Goal: Information Seeking & Learning: Learn about a topic

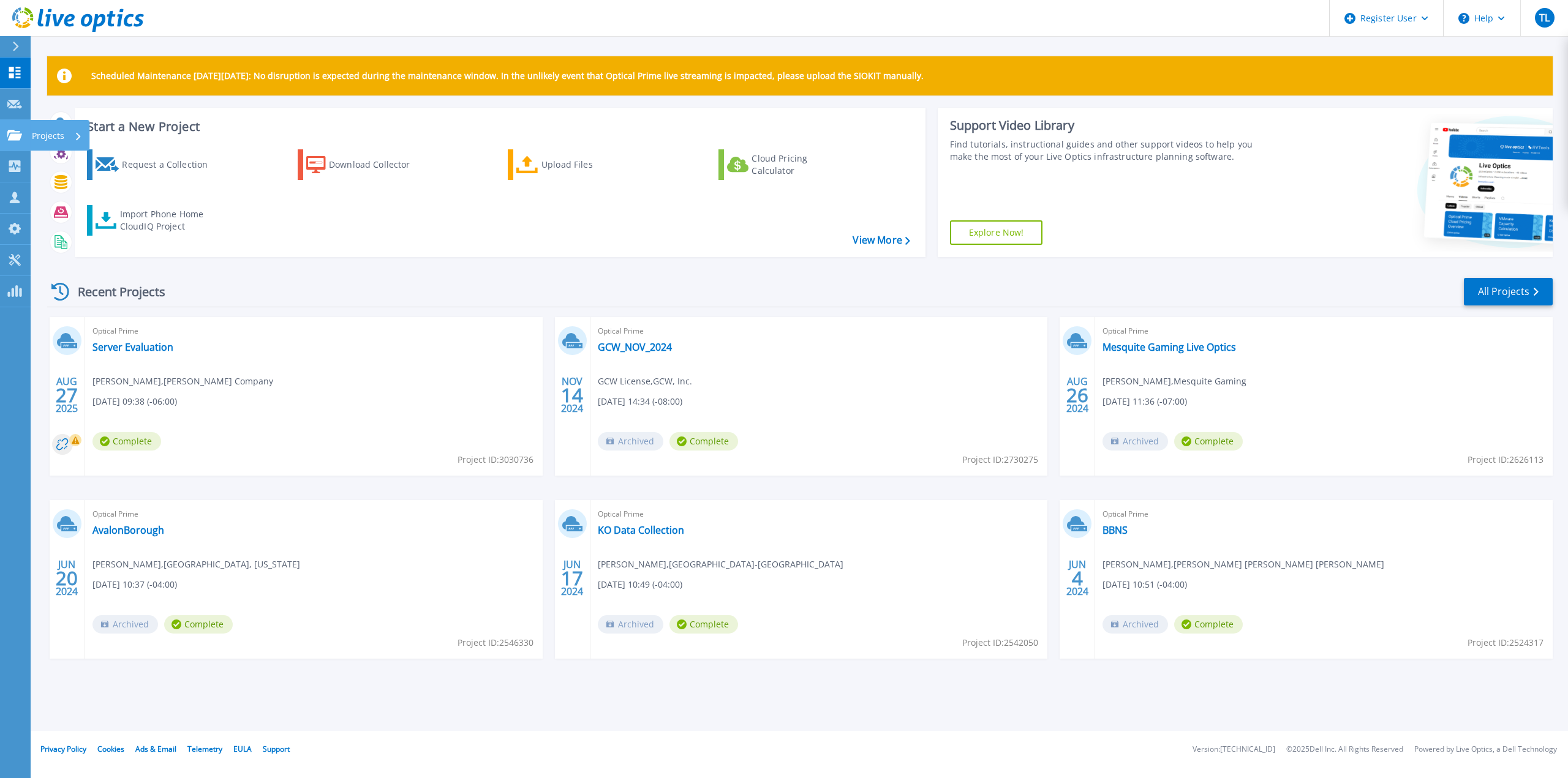
click at [9, 135] on icon at bounding box center [15, 135] width 15 height 10
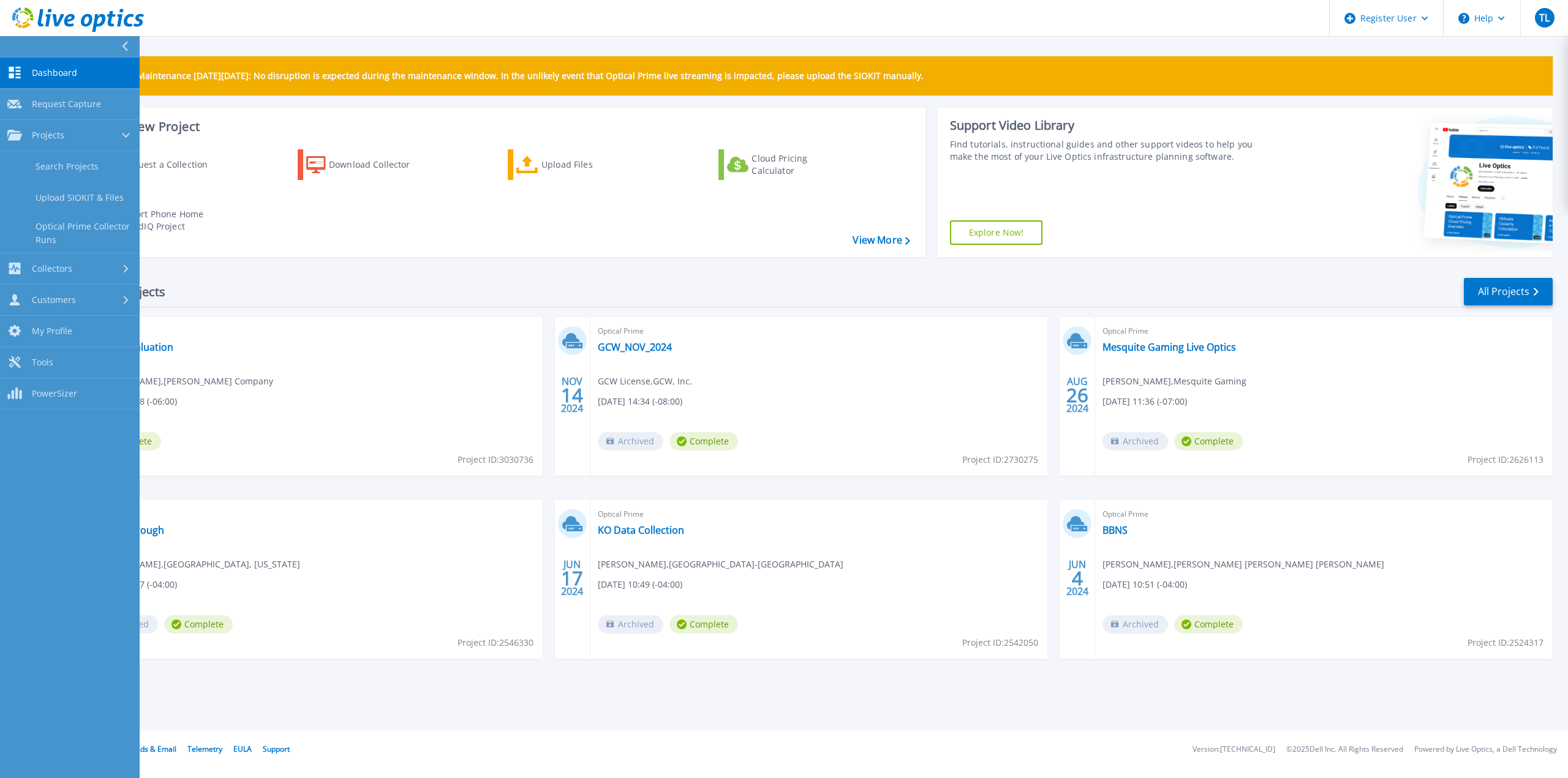
click at [313, 296] on div "Recent Projects All Projects" at bounding box center [800, 292] width 1505 height 31
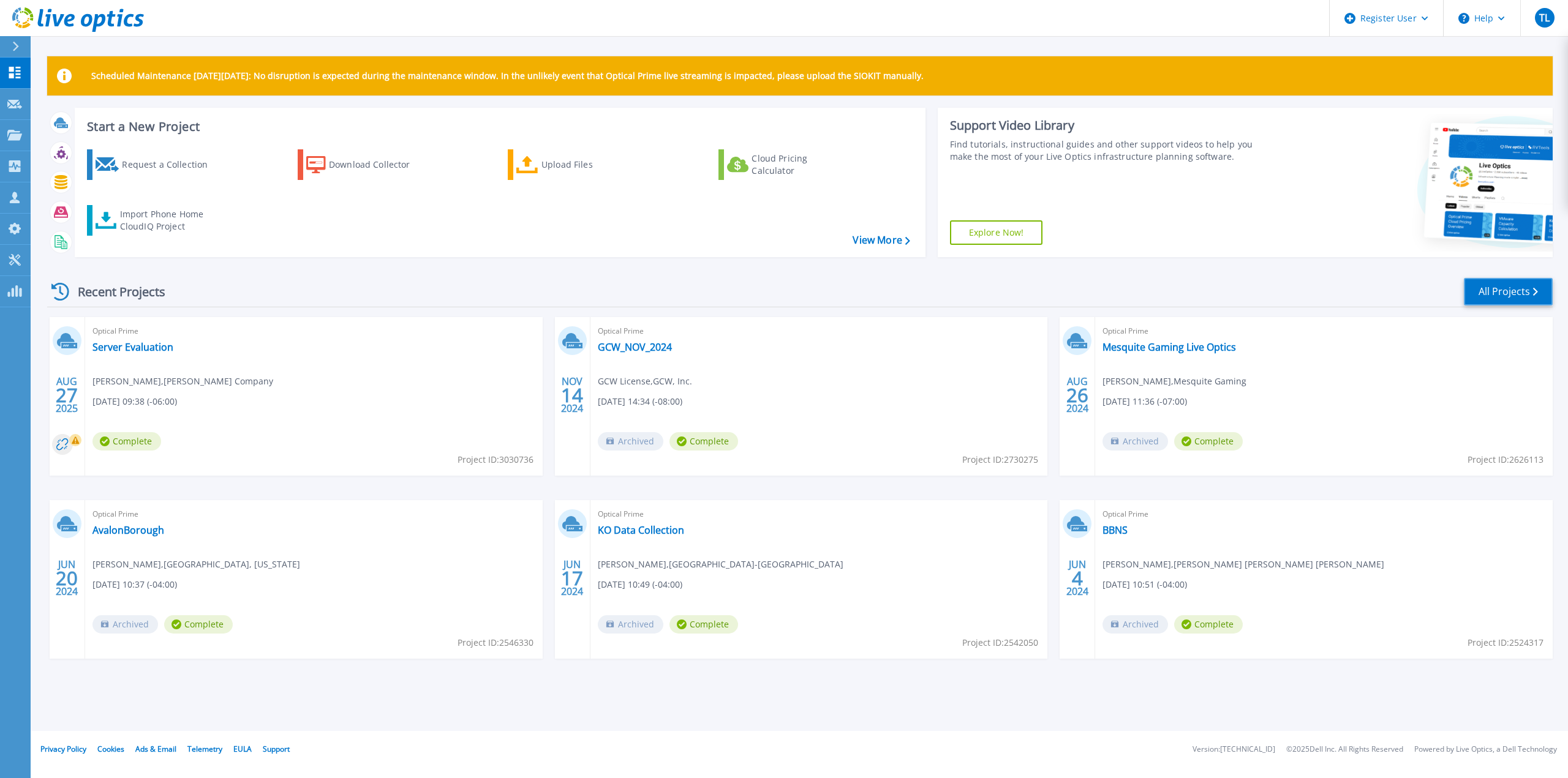
click at [1505, 283] on link "All Projects" at bounding box center [1508, 291] width 88 height 28
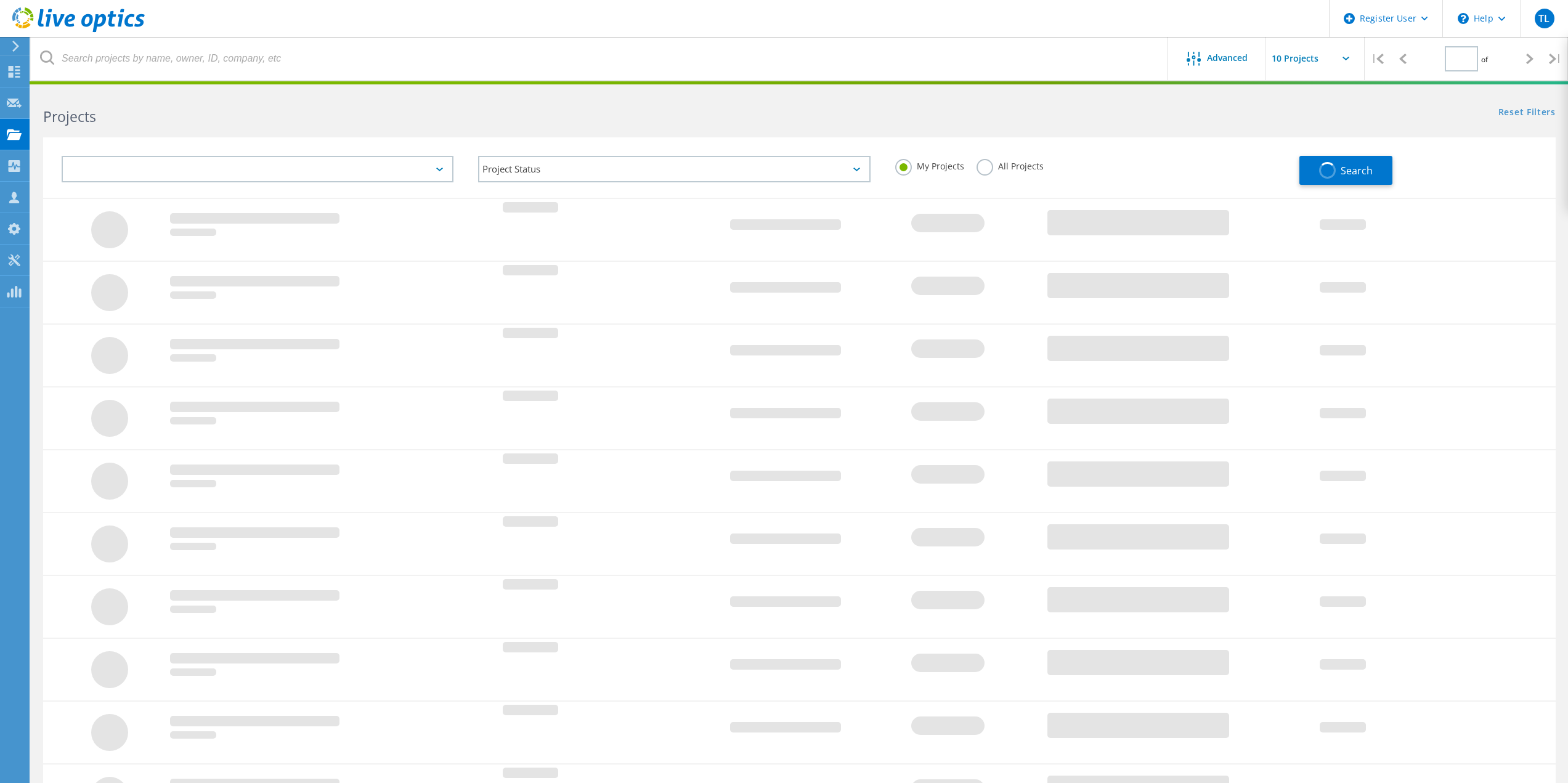
type input "1"
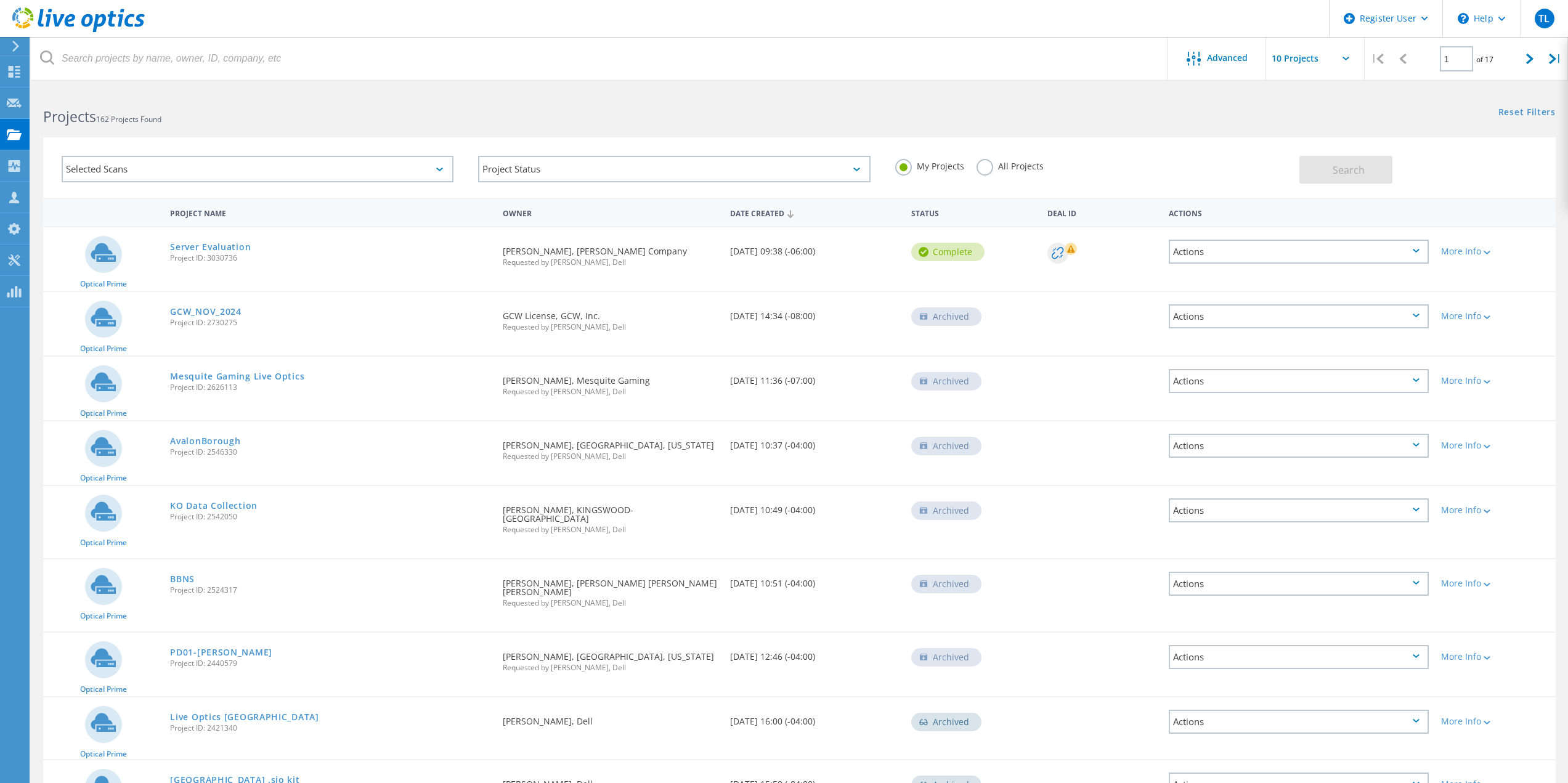
click at [986, 167] on label "All Projects" at bounding box center [1010, 164] width 67 height 12
click at [0, 0] on input "All Projects" at bounding box center [0, 0] width 0 height 0
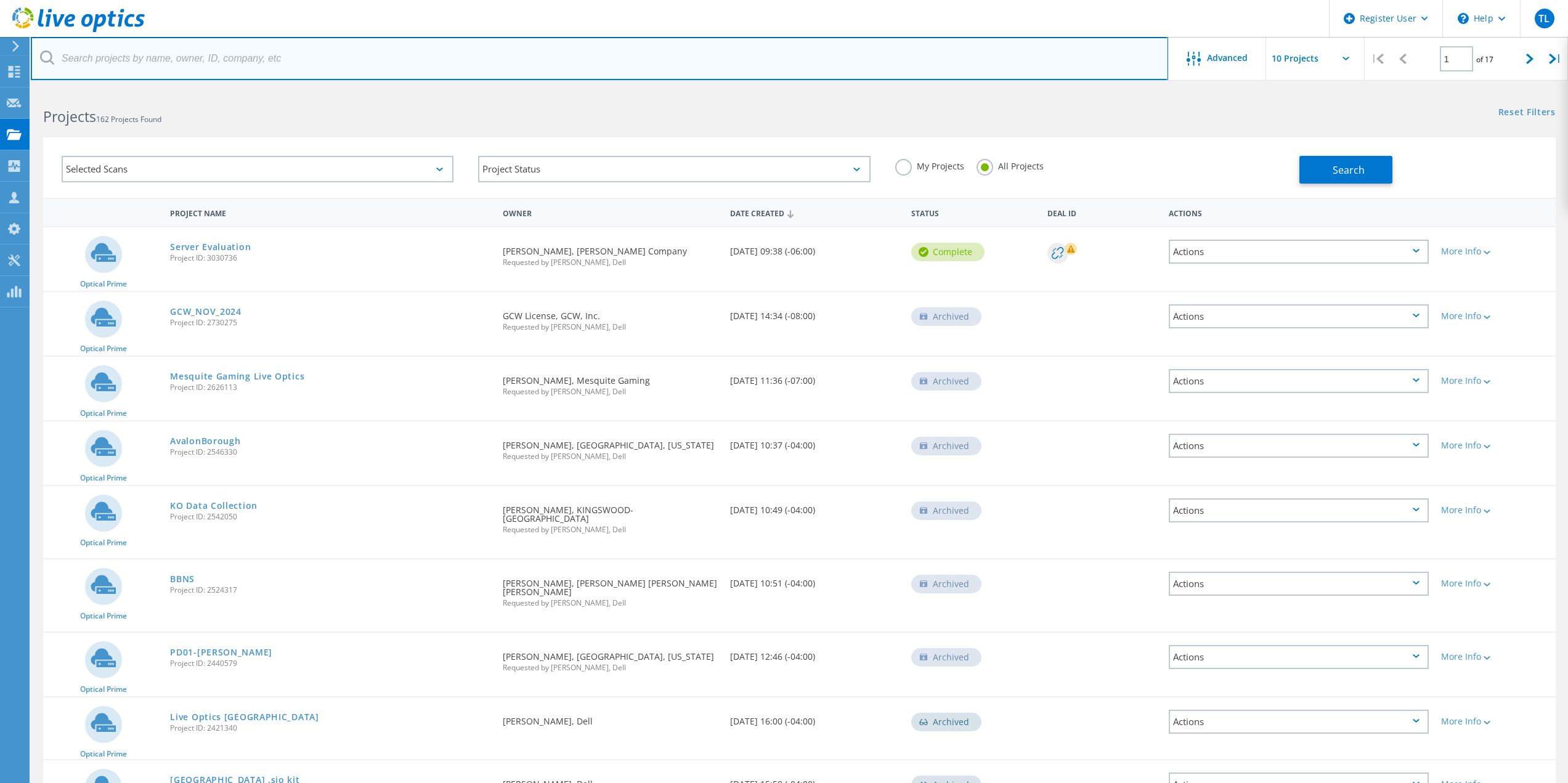
click at [323, 63] on input "text" at bounding box center [599, 58] width 1137 height 43
paste input "[EMAIL_ADDRESS][DOMAIN_NAME]"
type input "[EMAIL_ADDRESS][DOMAIN_NAME]"
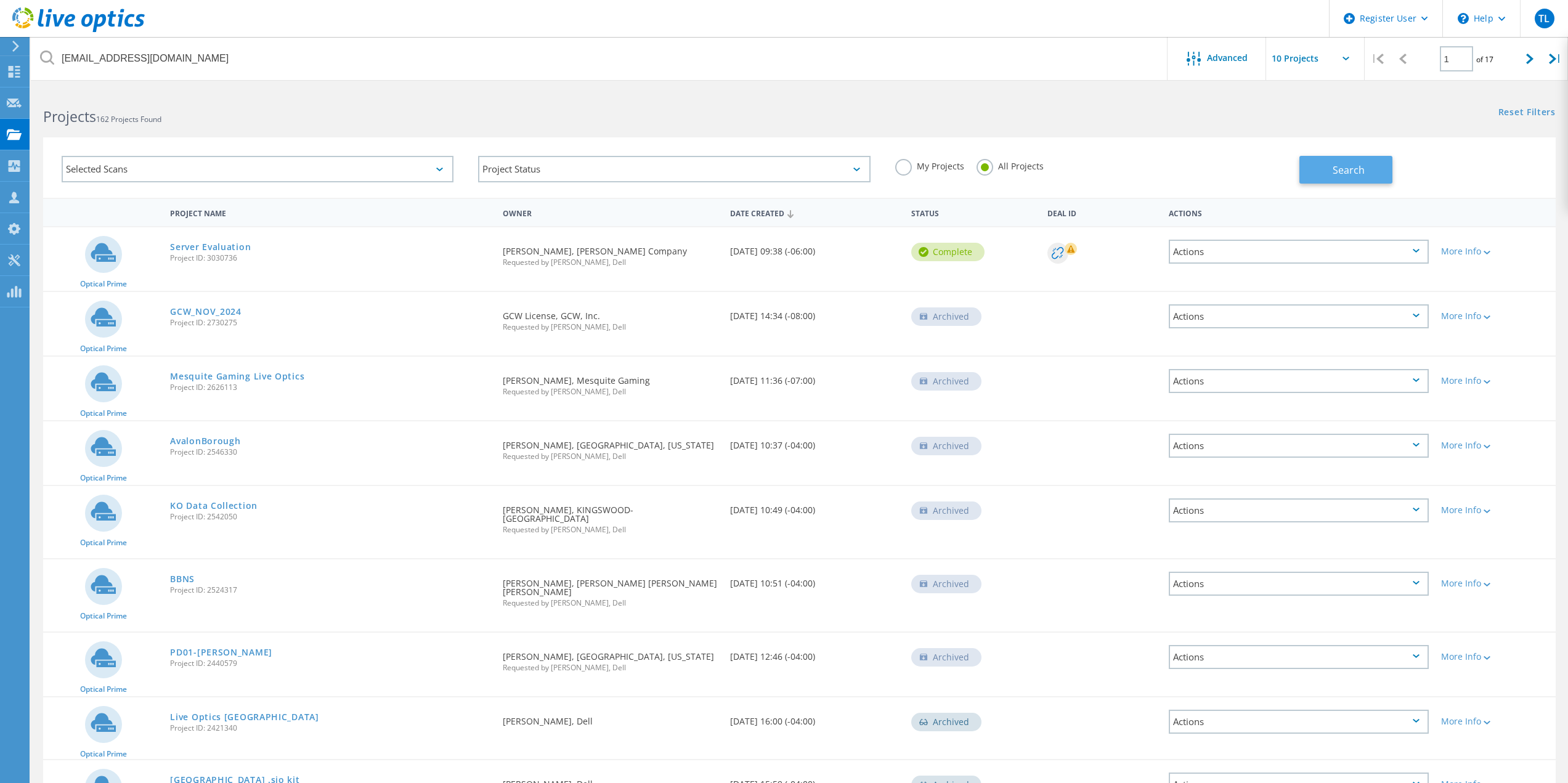
click at [1351, 167] on span "Search" at bounding box center [1348, 170] width 32 height 13
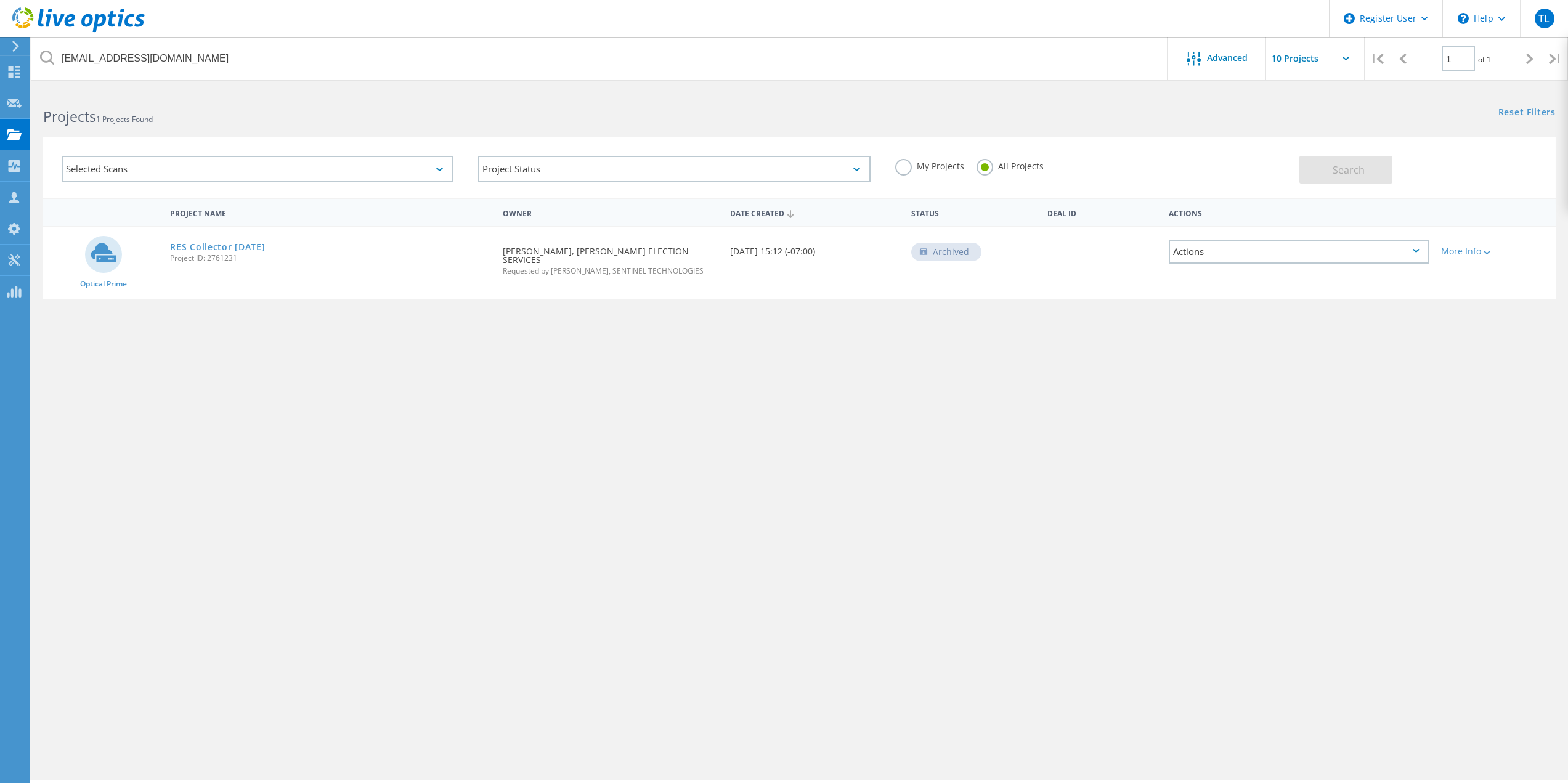
click at [227, 244] on link "RES Collector [DATE]" at bounding box center [217, 247] width 95 height 8
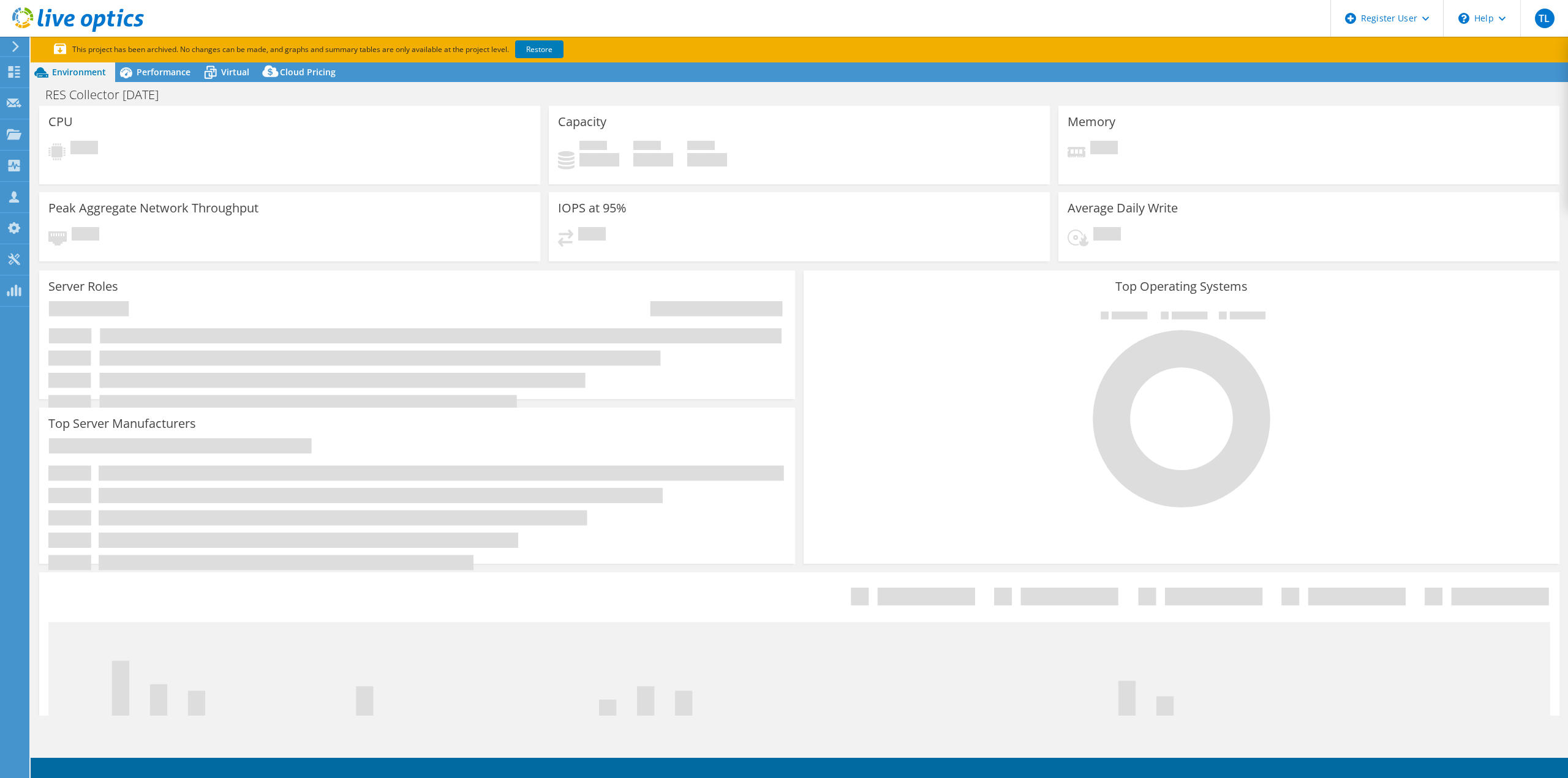
select select "USWest"
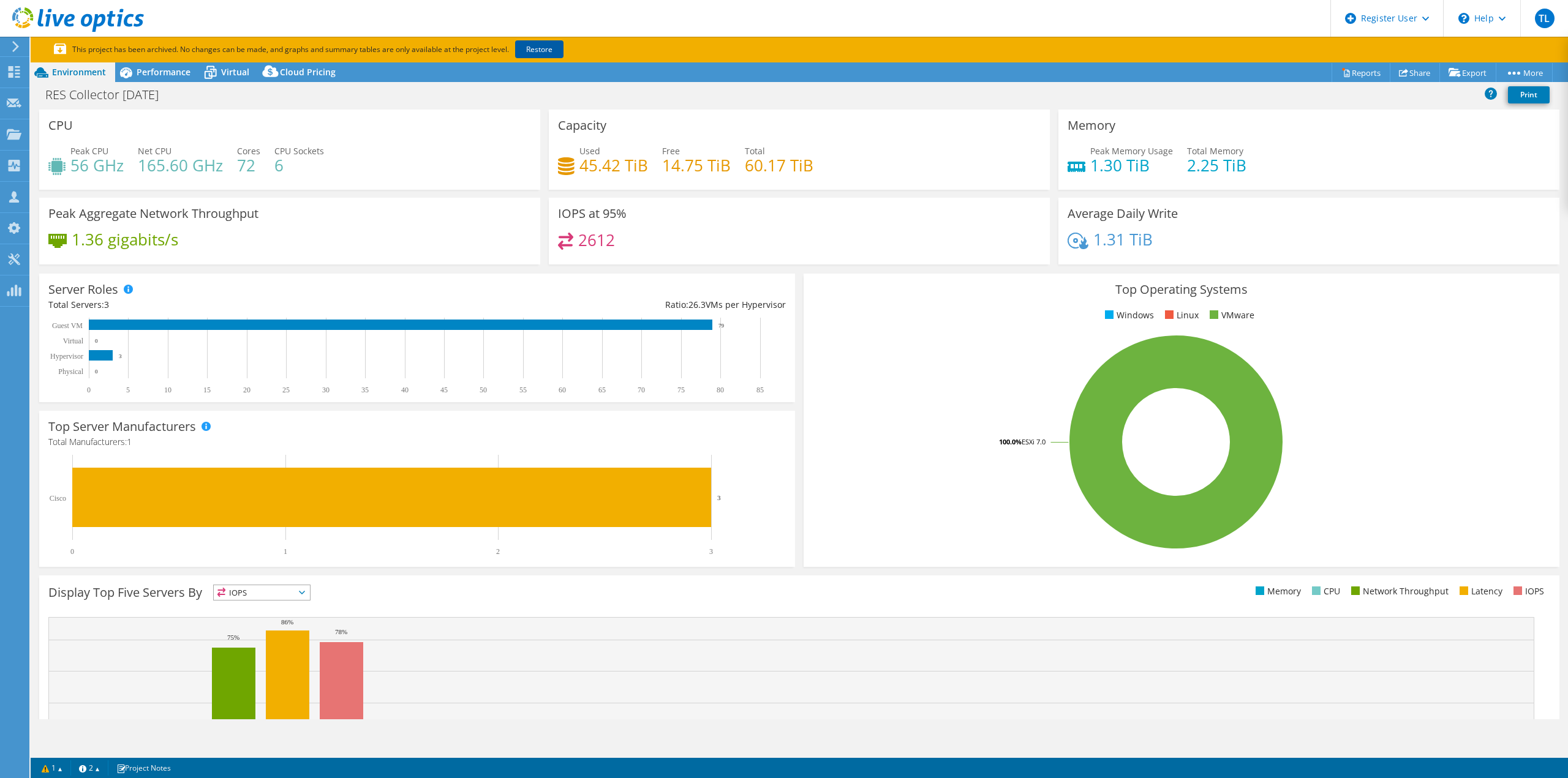
click at [541, 49] on link "Restore" at bounding box center [539, 48] width 48 height 18
click at [160, 78] on span "Performance" at bounding box center [163, 72] width 54 height 12
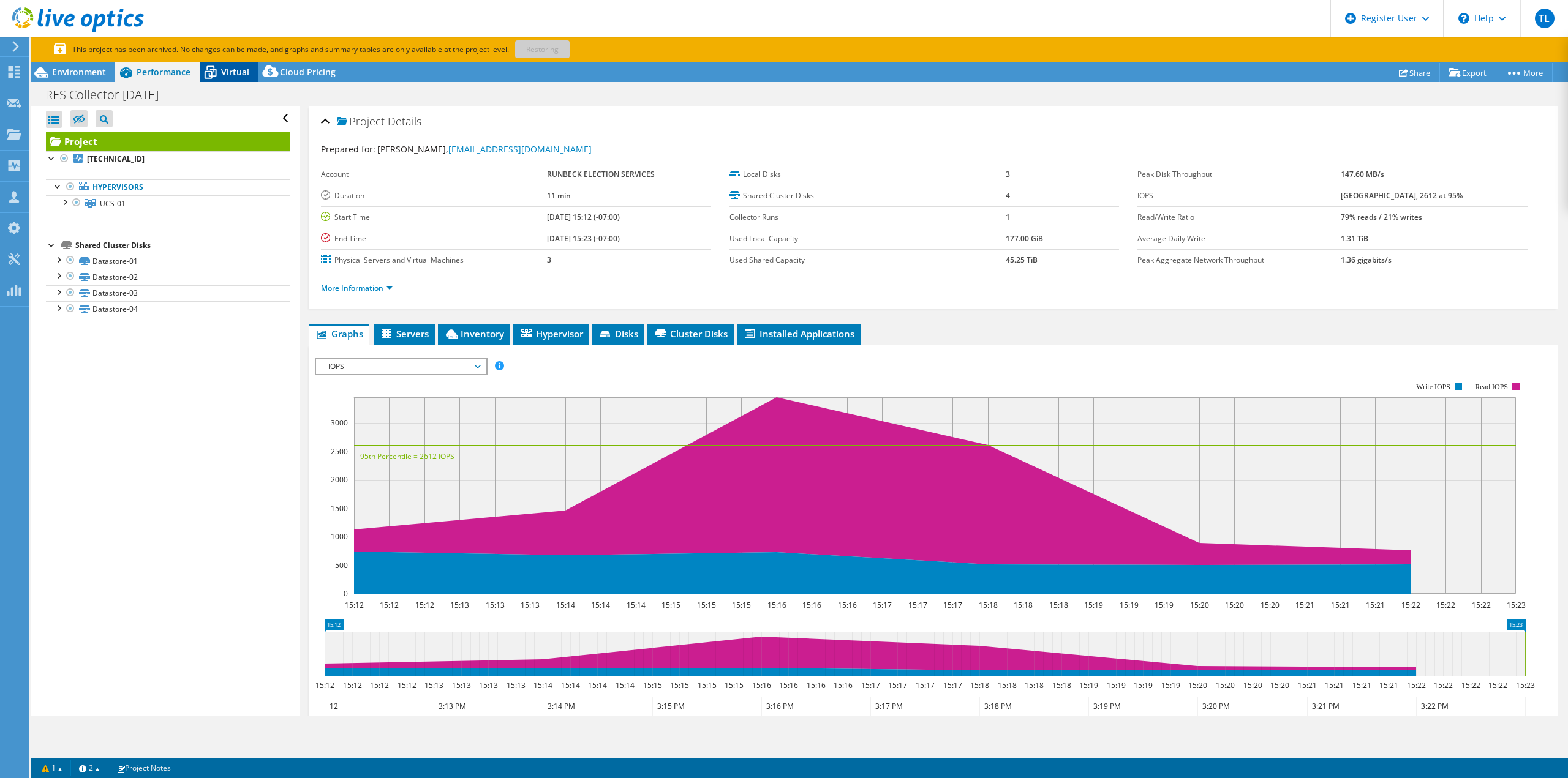
click at [230, 70] on span "Virtual" at bounding box center [235, 72] width 28 height 12
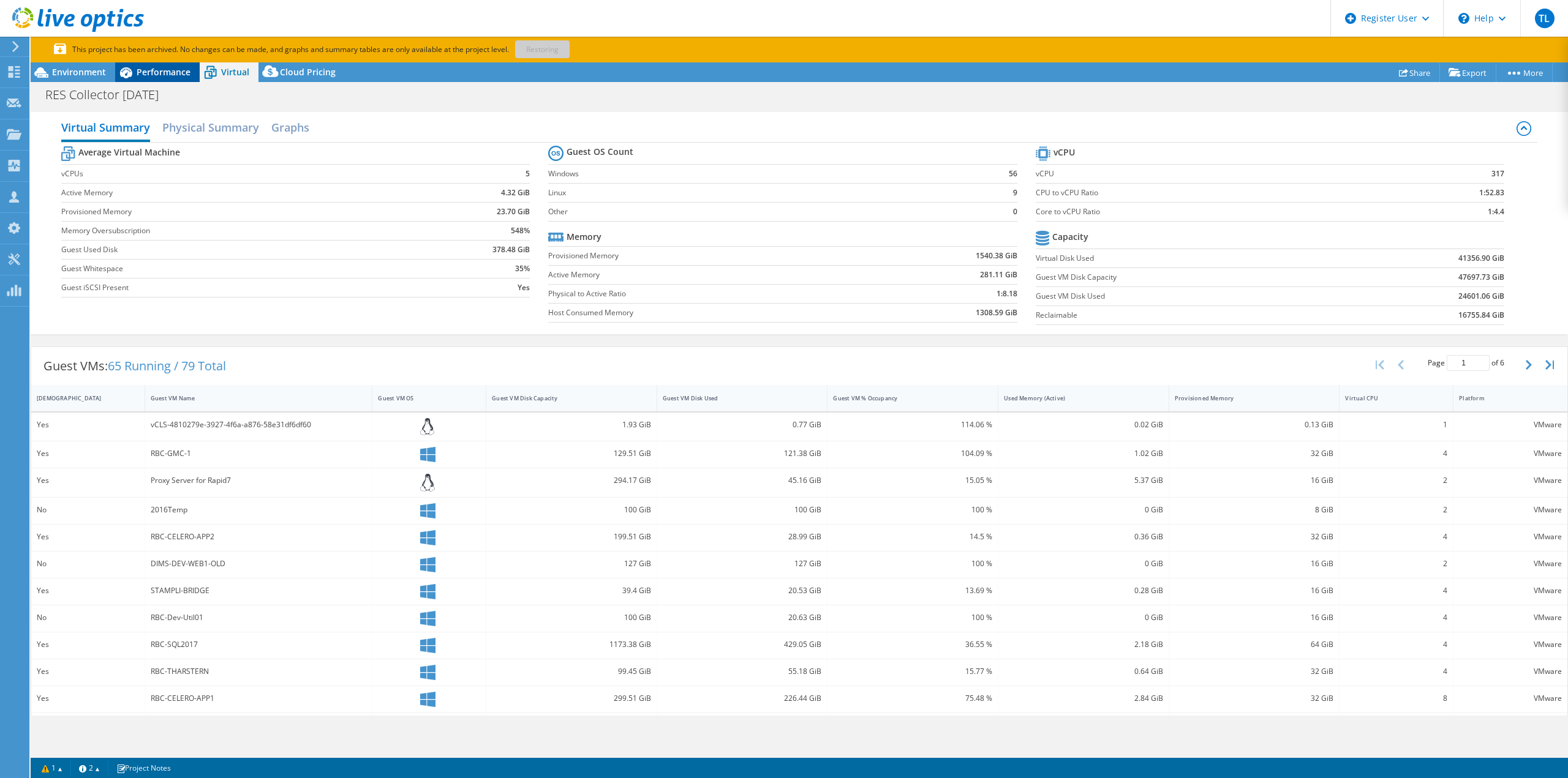
click at [145, 75] on div "Performance" at bounding box center [157, 72] width 84 height 19
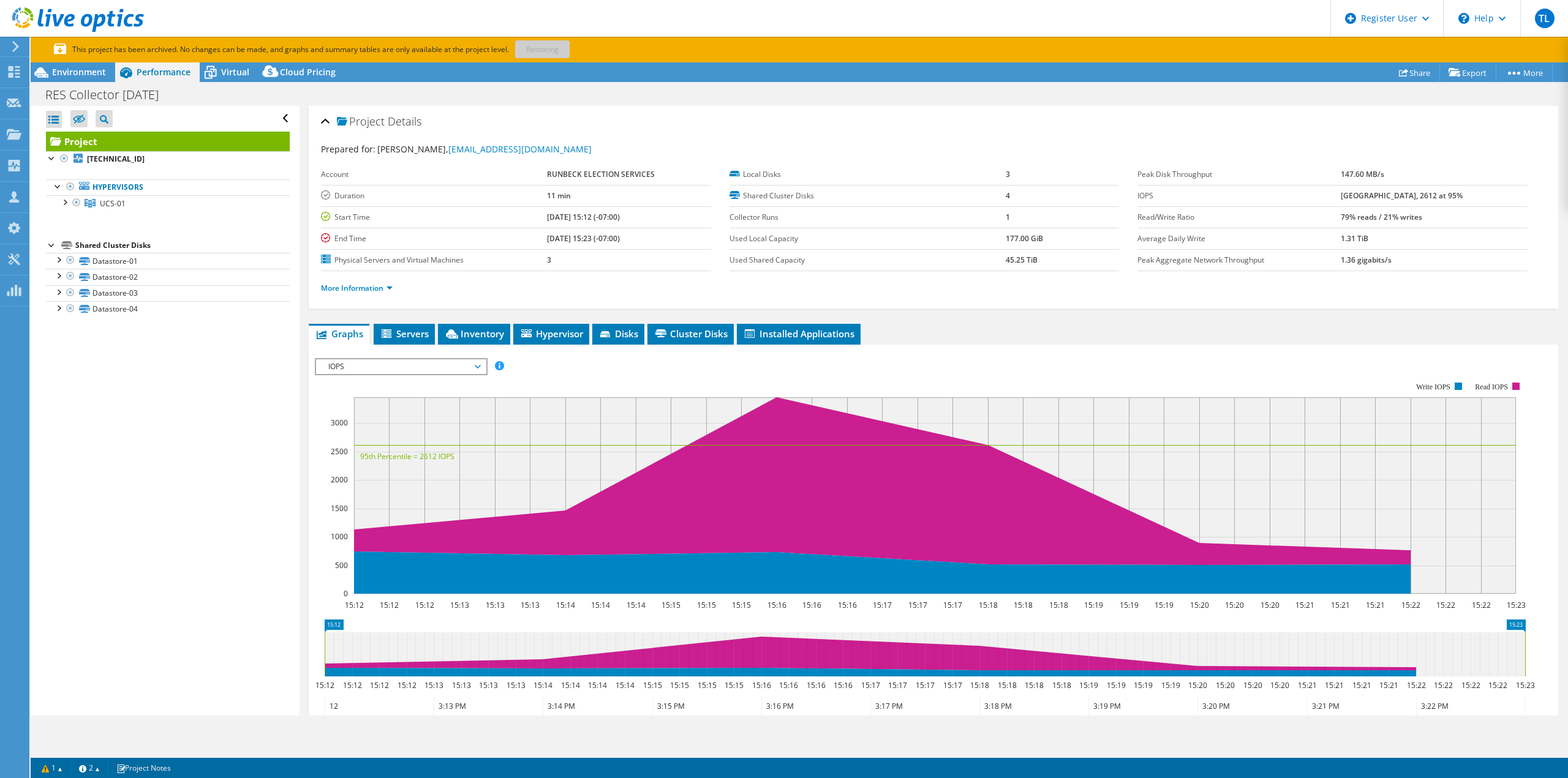
click at [381, 364] on span "IOPS" at bounding box center [400, 367] width 158 height 15
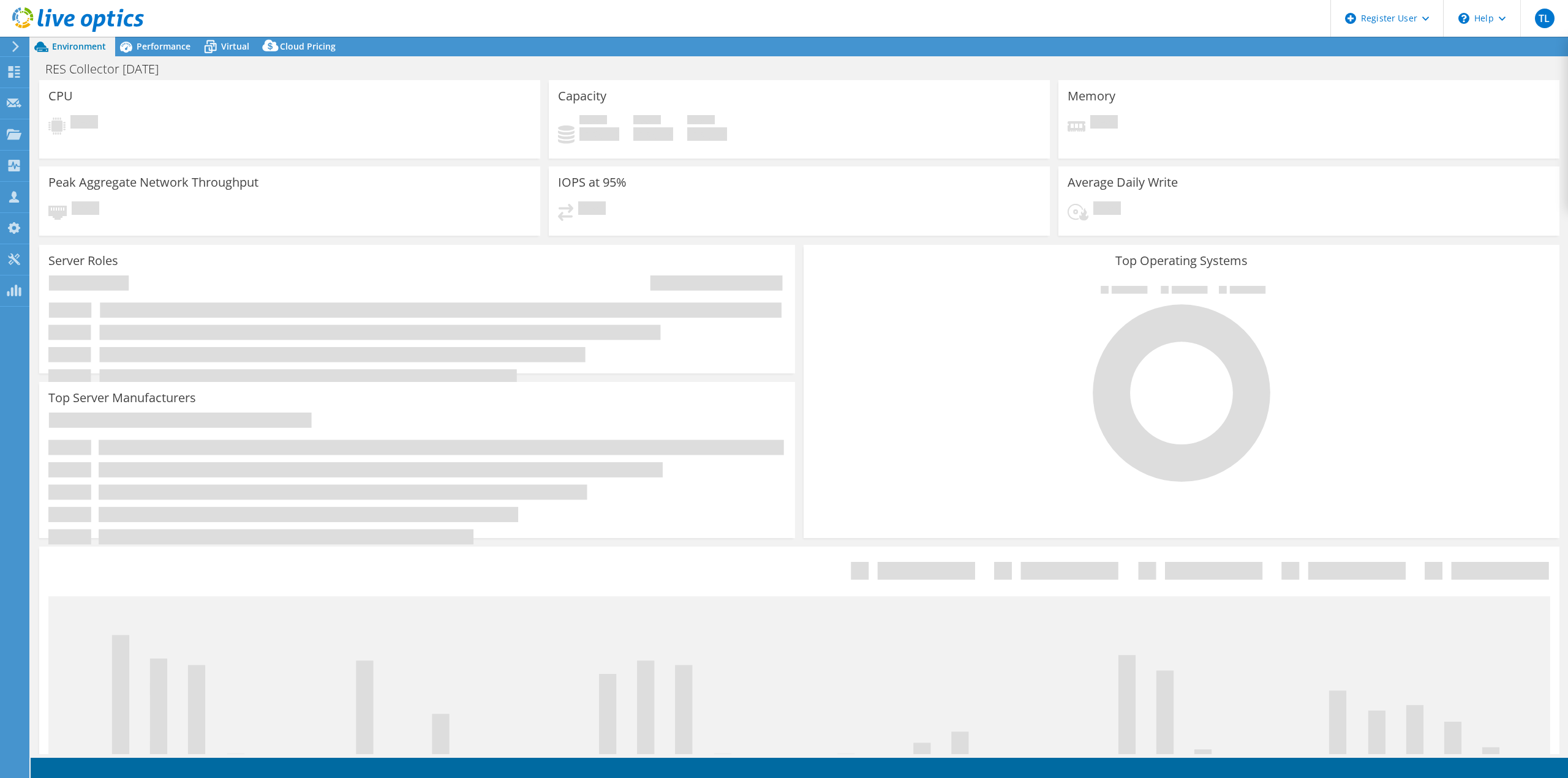
select select "USWest"
select select "USD"
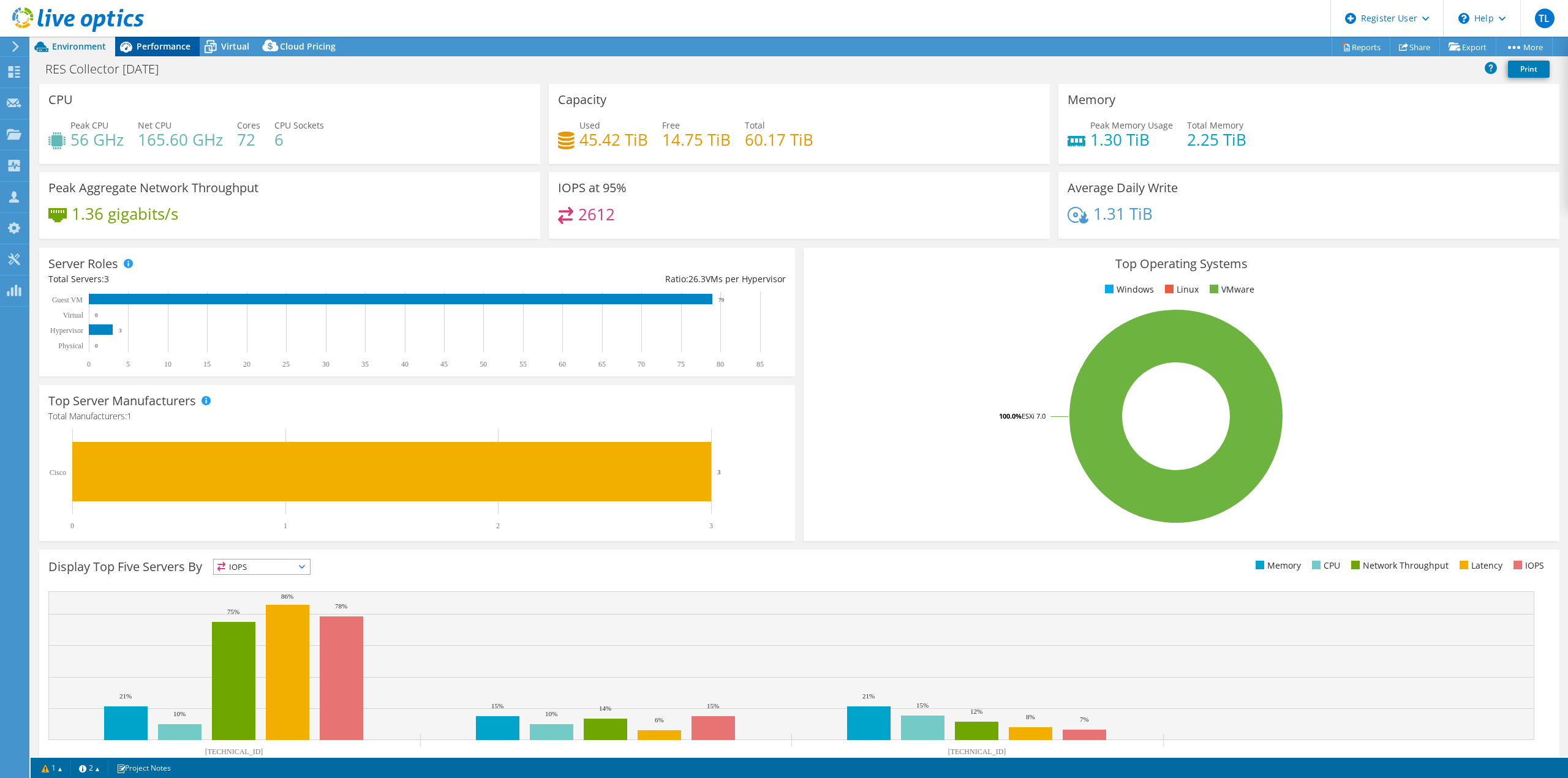
click at [169, 45] on span "Performance" at bounding box center [163, 46] width 54 height 12
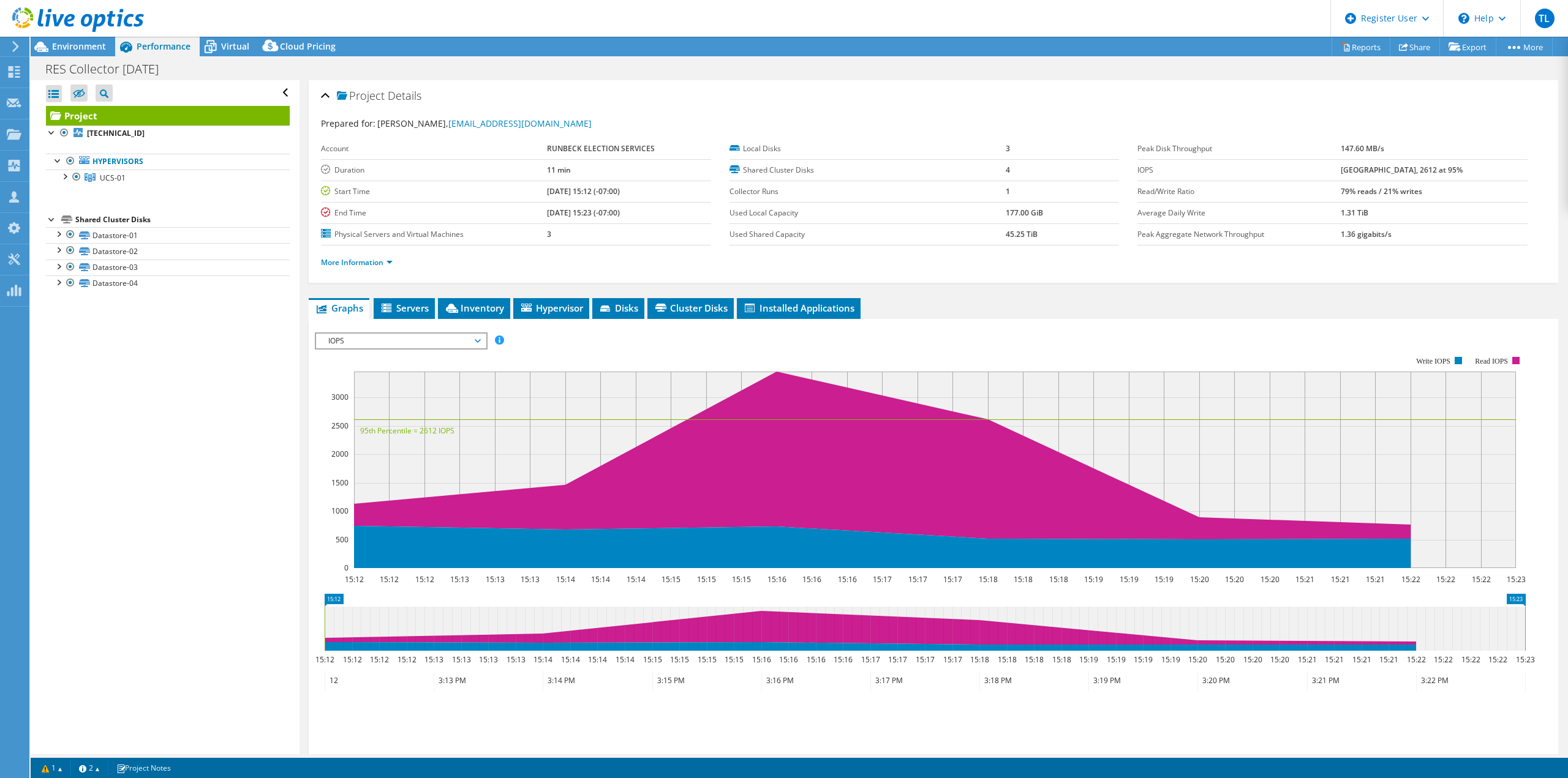
click at [466, 344] on span "IOPS" at bounding box center [400, 341] width 158 height 15
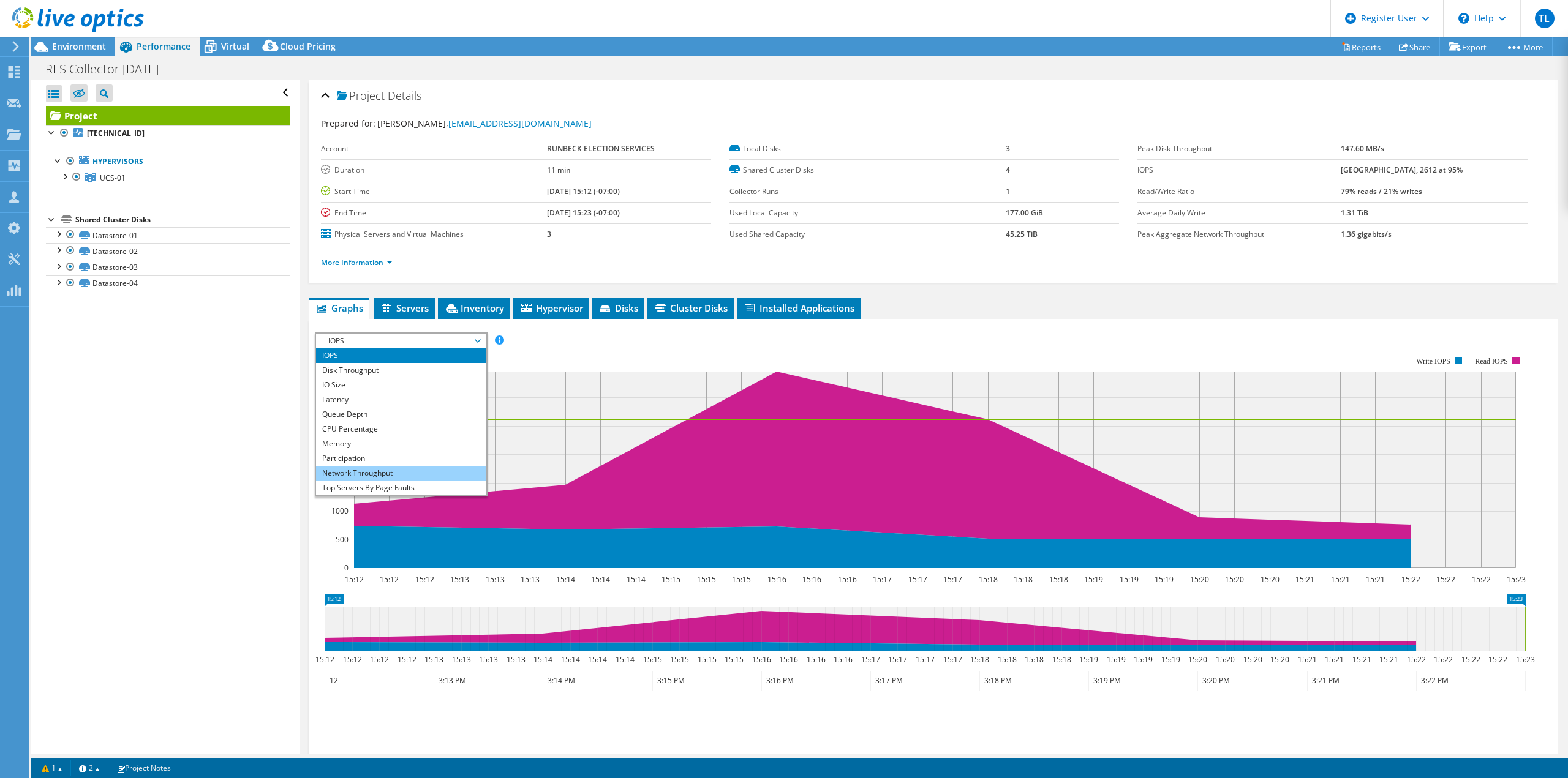
click at [422, 469] on li "Network Throughput" at bounding box center [400, 474] width 169 height 15
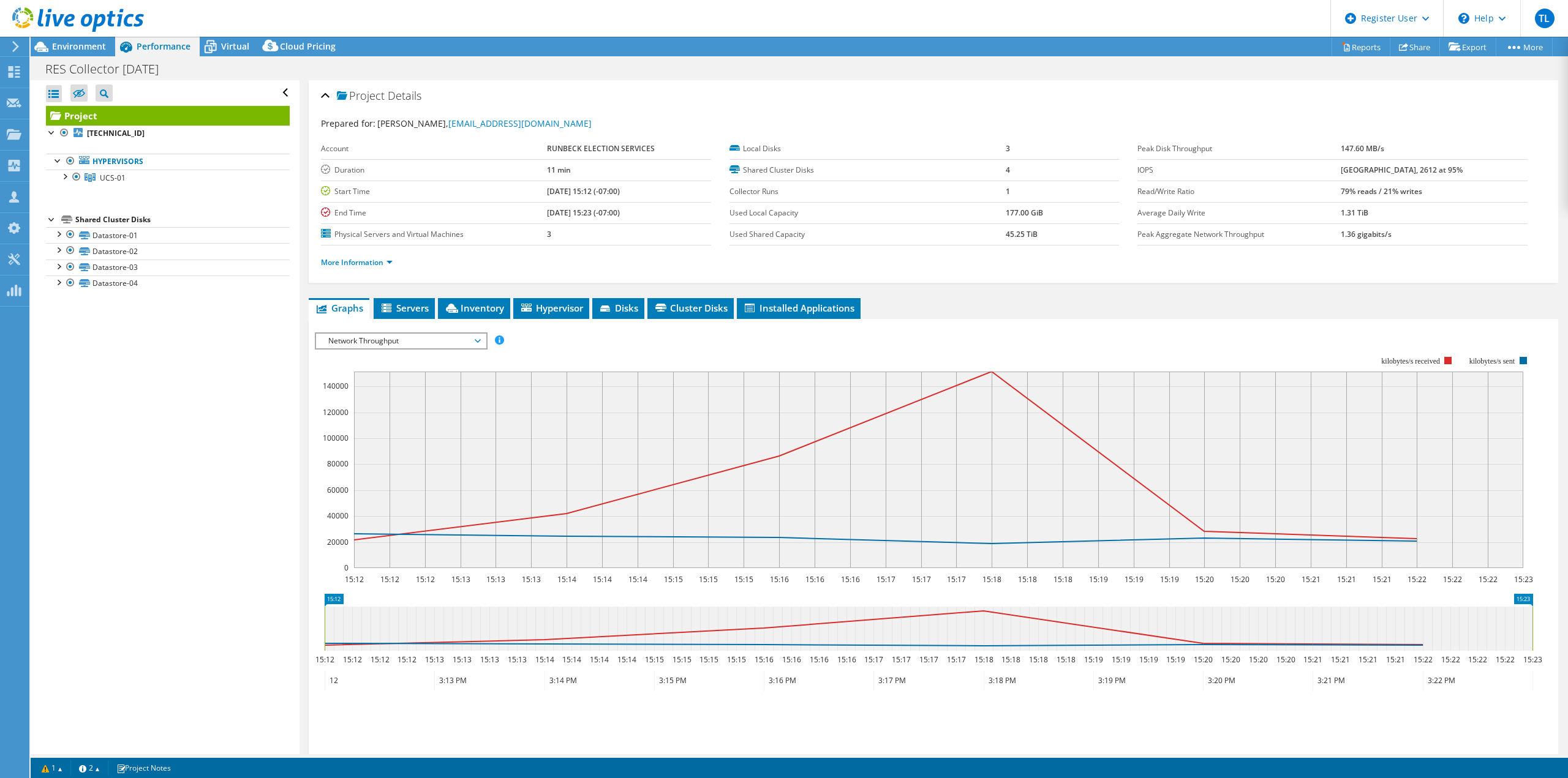
click at [479, 344] on span "Network Throughput" at bounding box center [400, 341] width 158 height 15
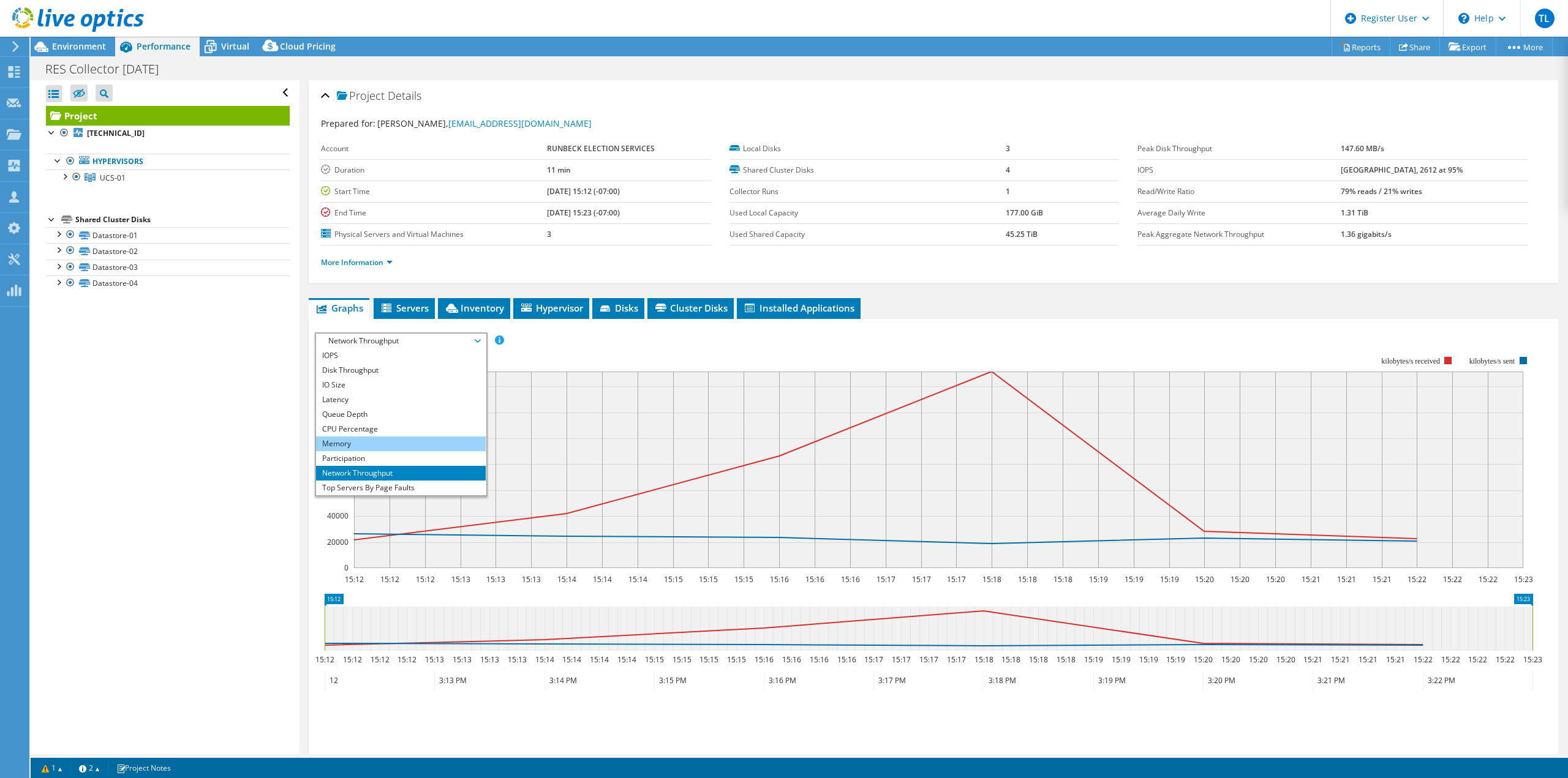
click at [434, 446] on li "Memory" at bounding box center [400, 444] width 169 height 15
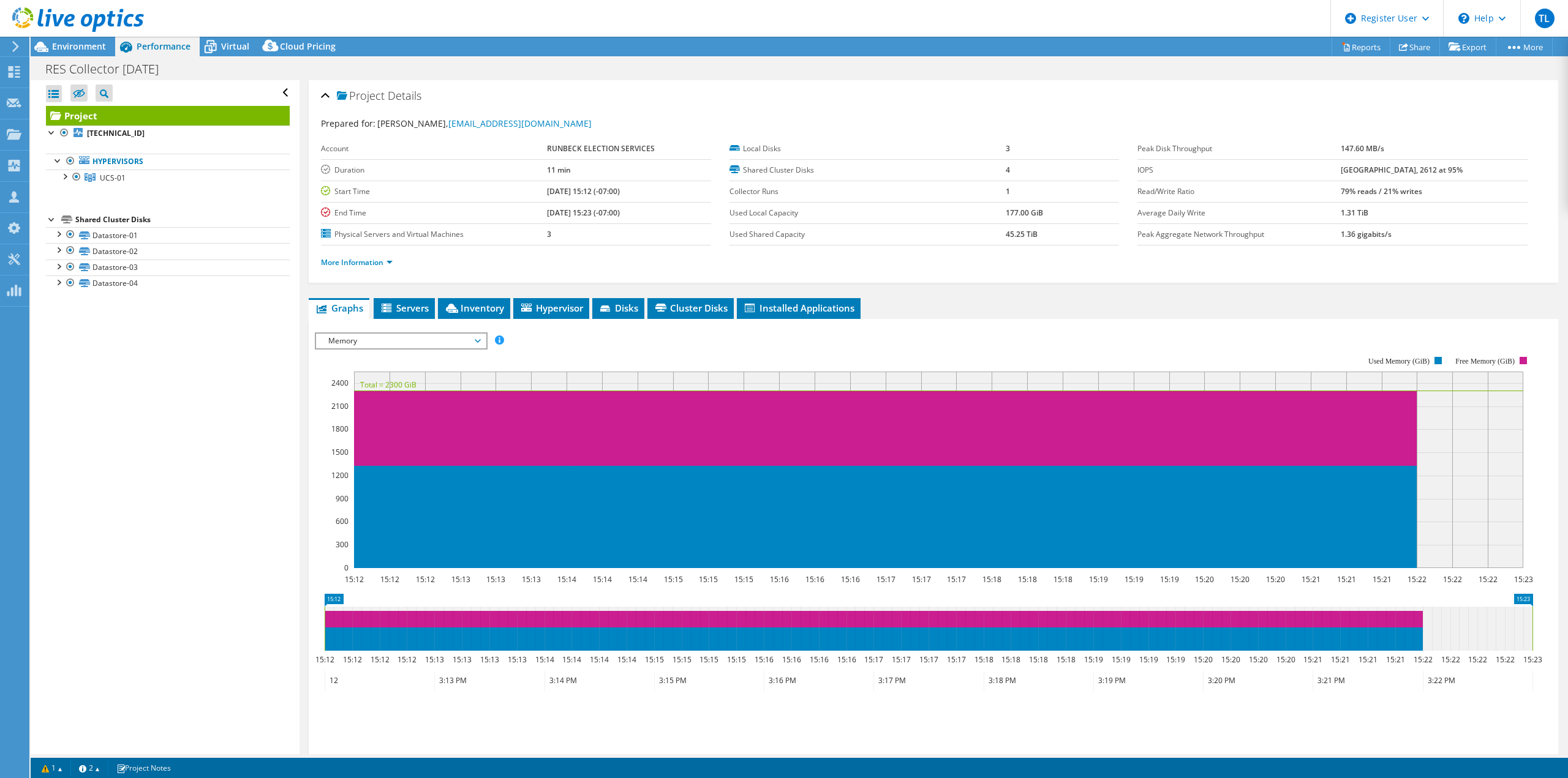
click at [480, 339] on span "Memory" at bounding box center [400, 341] width 158 height 15
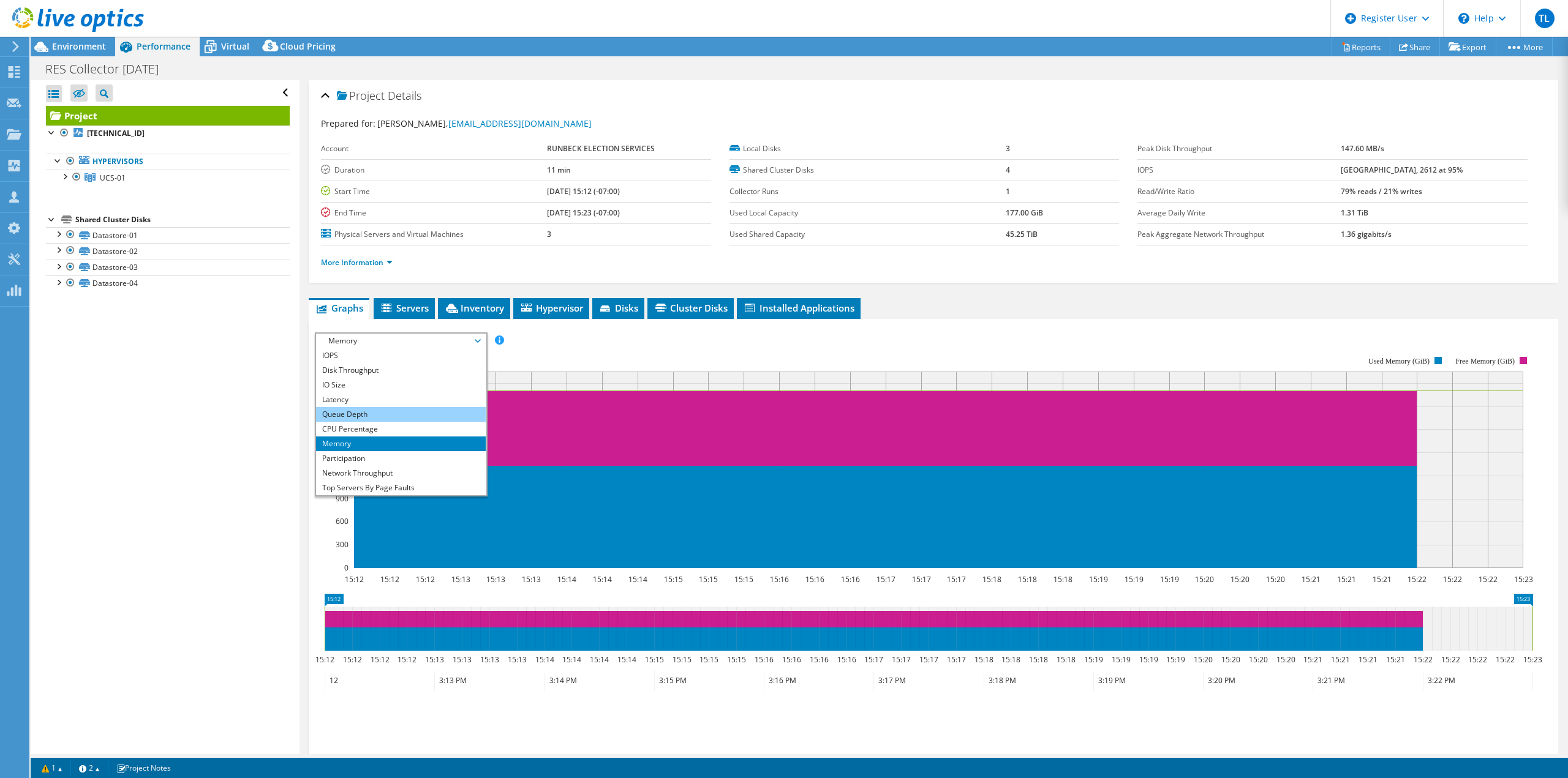
click at [437, 411] on li "Queue Depth" at bounding box center [400, 414] width 169 height 15
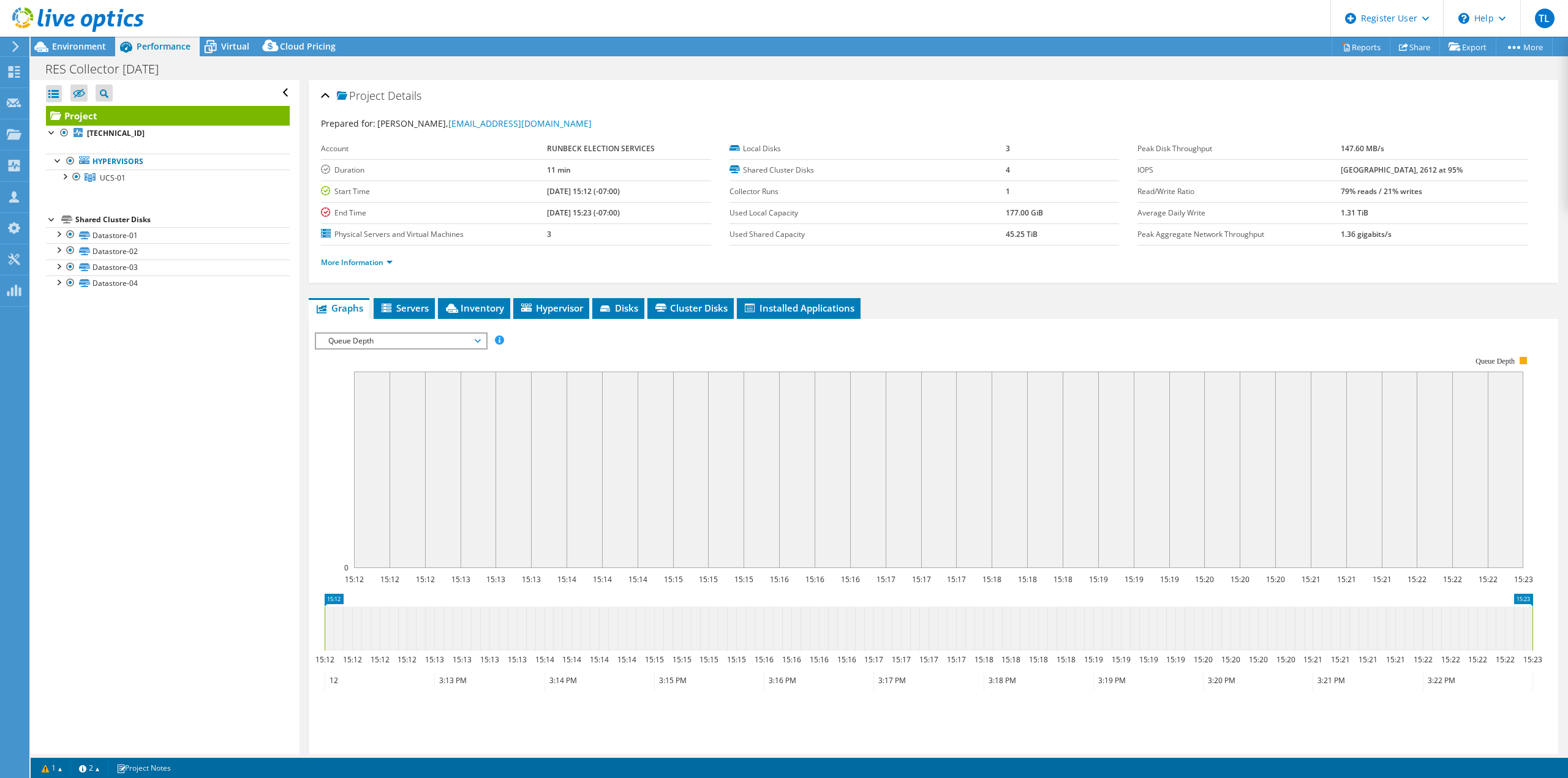
click at [480, 339] on icon at bounding box center [477, 341] width 6 height 3
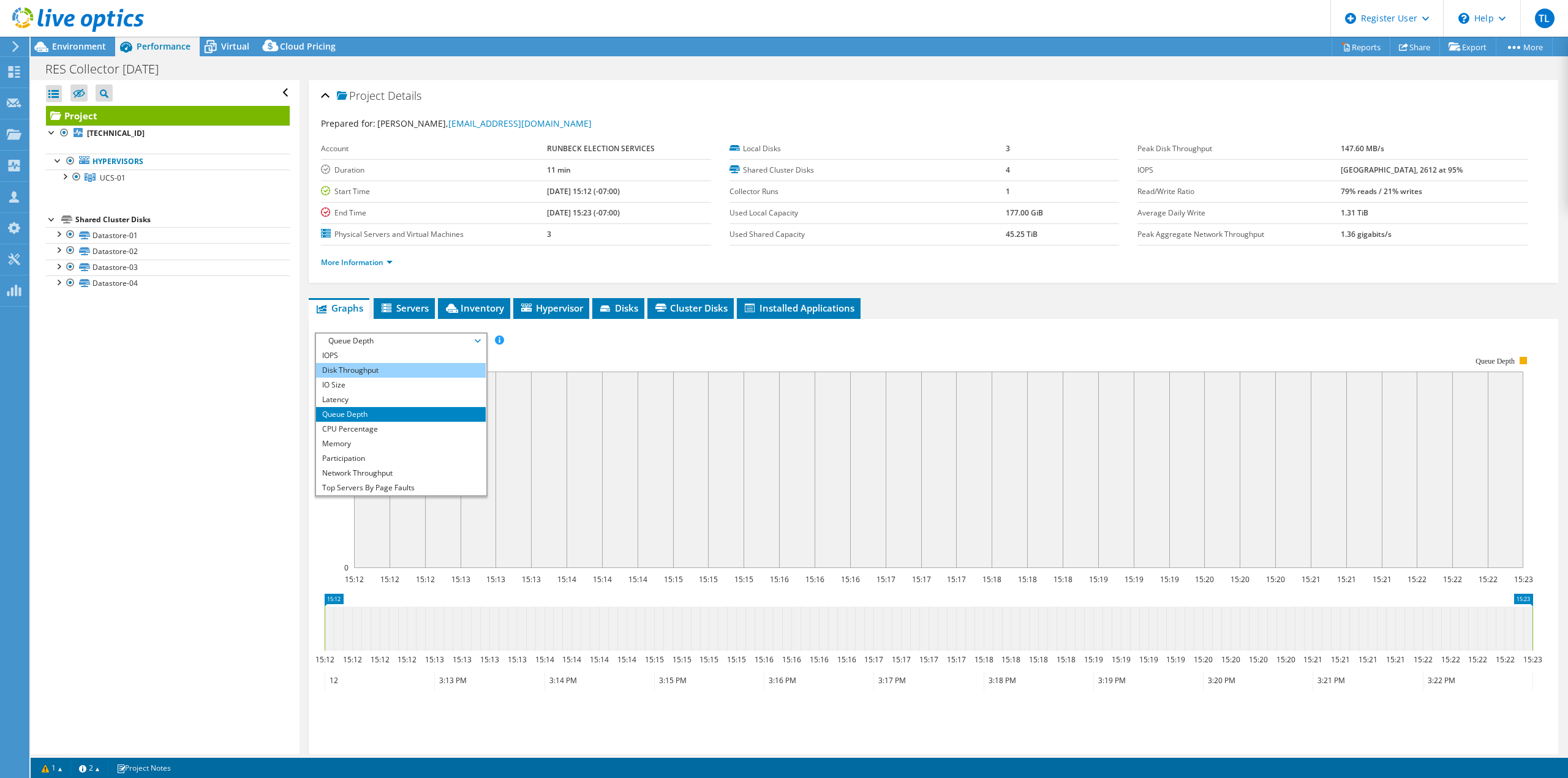
click at [440, 368] on li "Disk Throughput" at bounding box center [400, 370] width 169 height 15
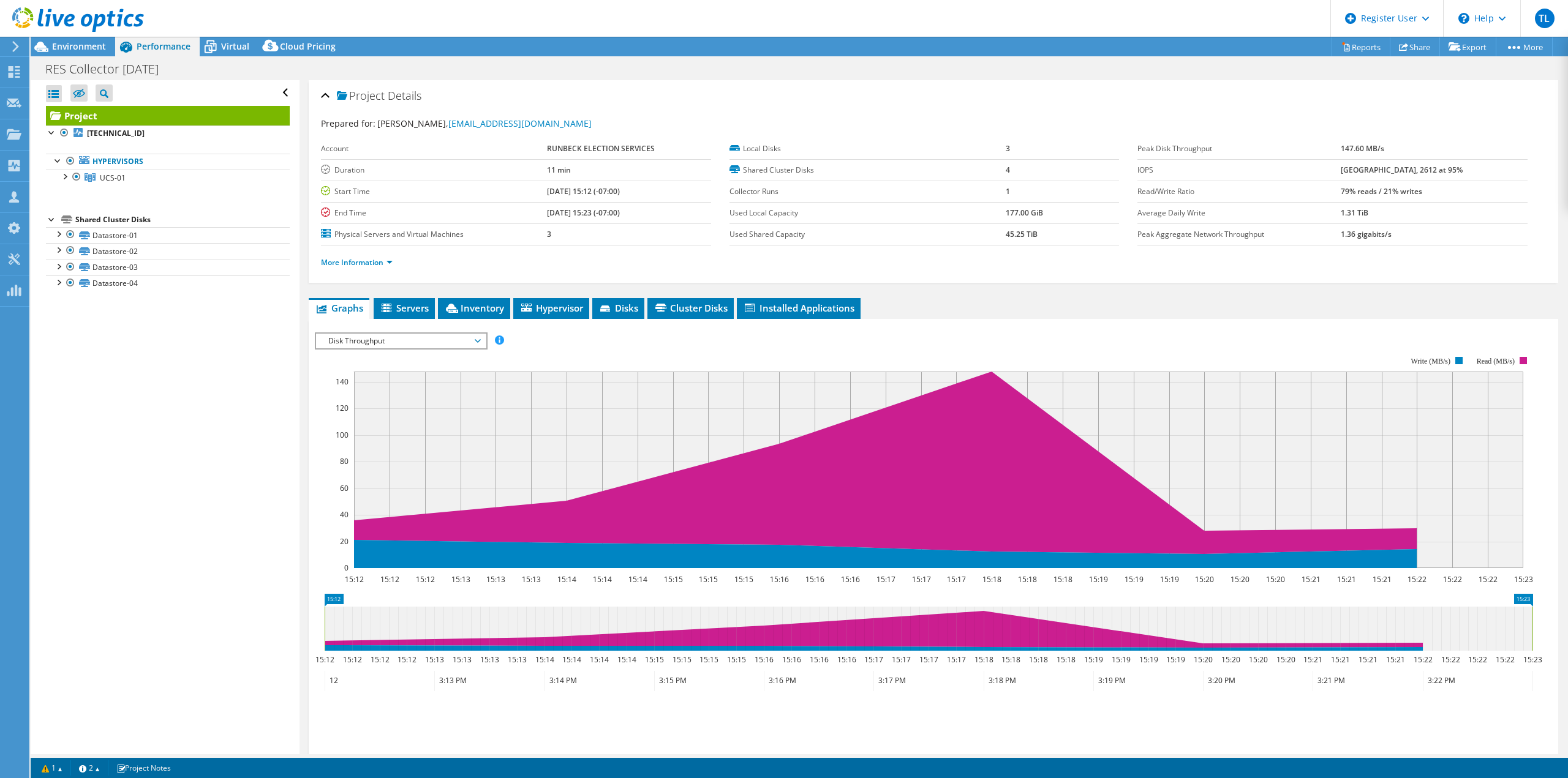
click at [474, 344] on span "Disk Throughput" at bounding box center [400, 341] width 158 height 15
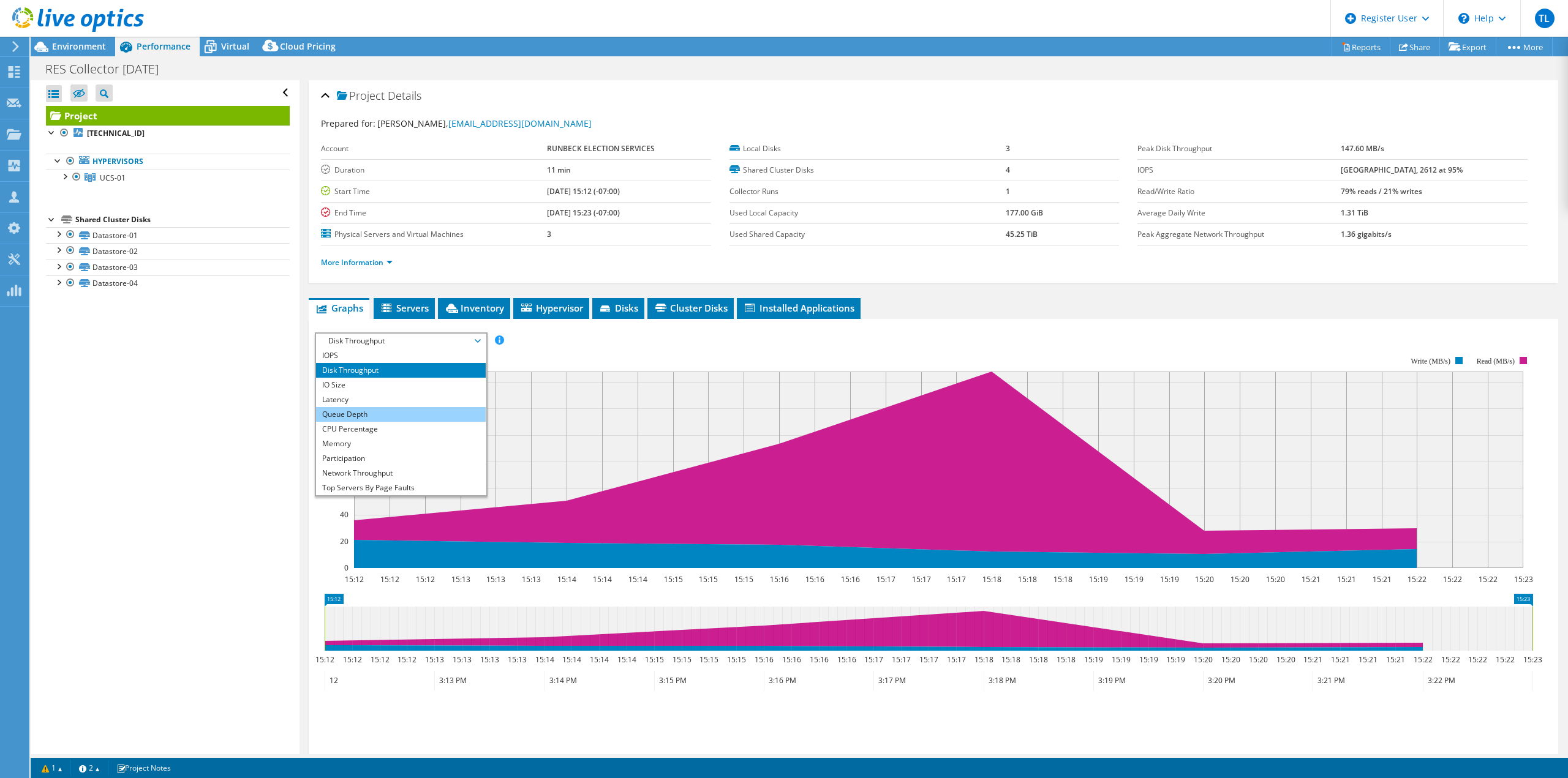
click at [424, 411] on li "Queue Depth" at bounding box center [400, 414] width 169 height 15
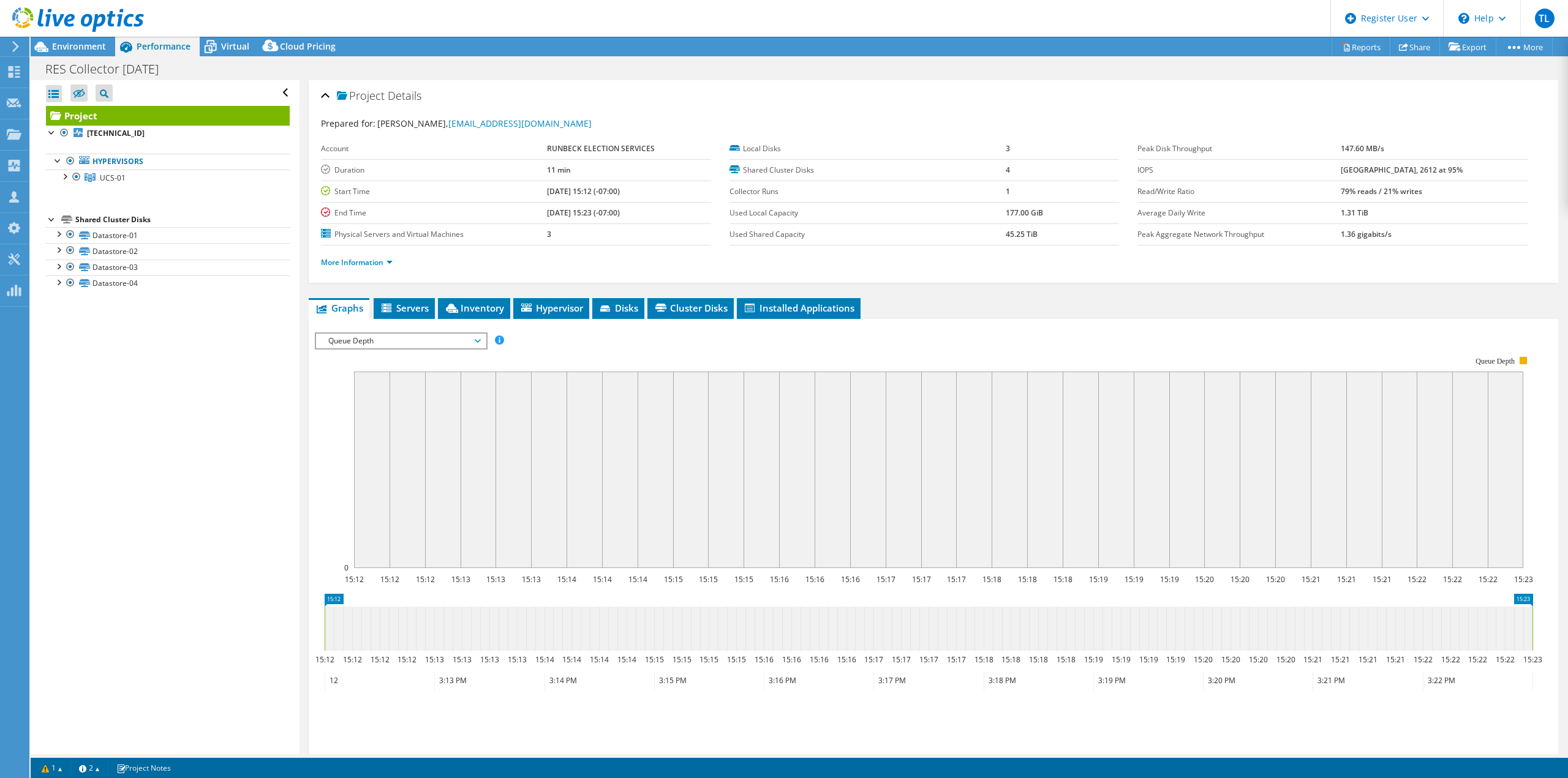
click at [480, 341] on span "Queue Depth" at bounding box center [400, 341] width 158 height 15
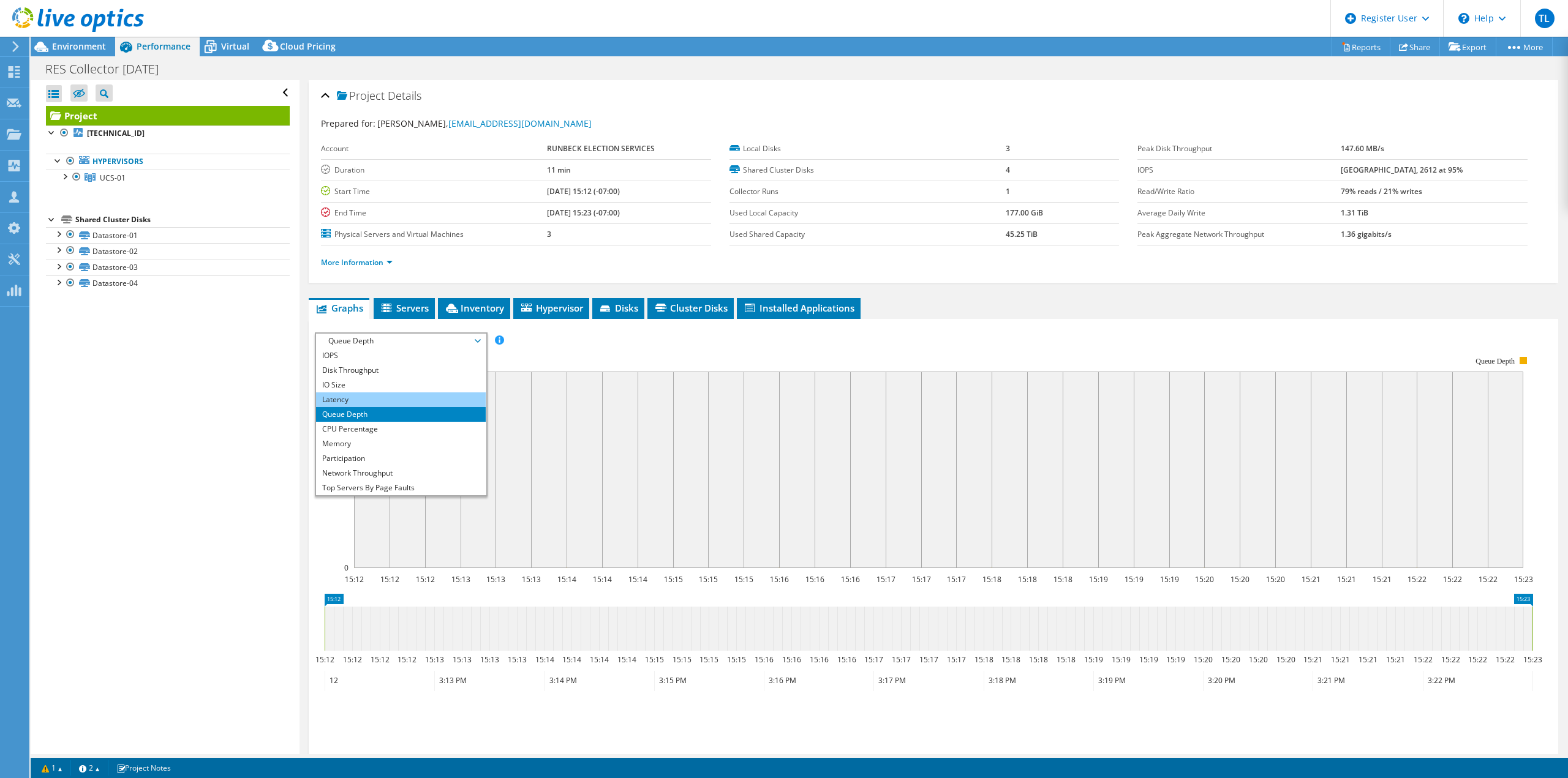
click at [410, 394] on li "Latency" at bounding box center [400, 400] width 169 height 15
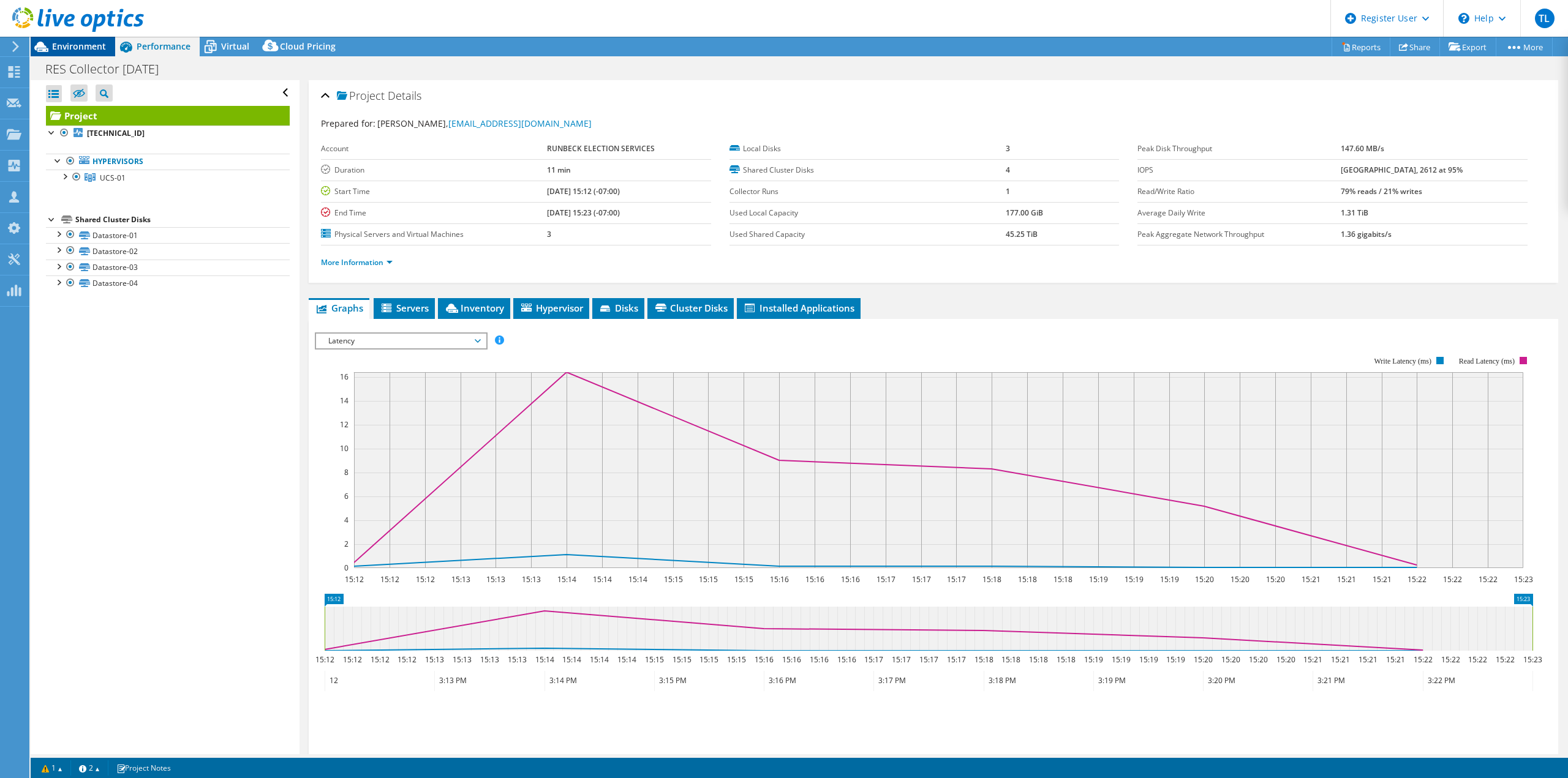
click at [56, 42] on span "Environment" at bounding box center [78, 46] width 54 height 12
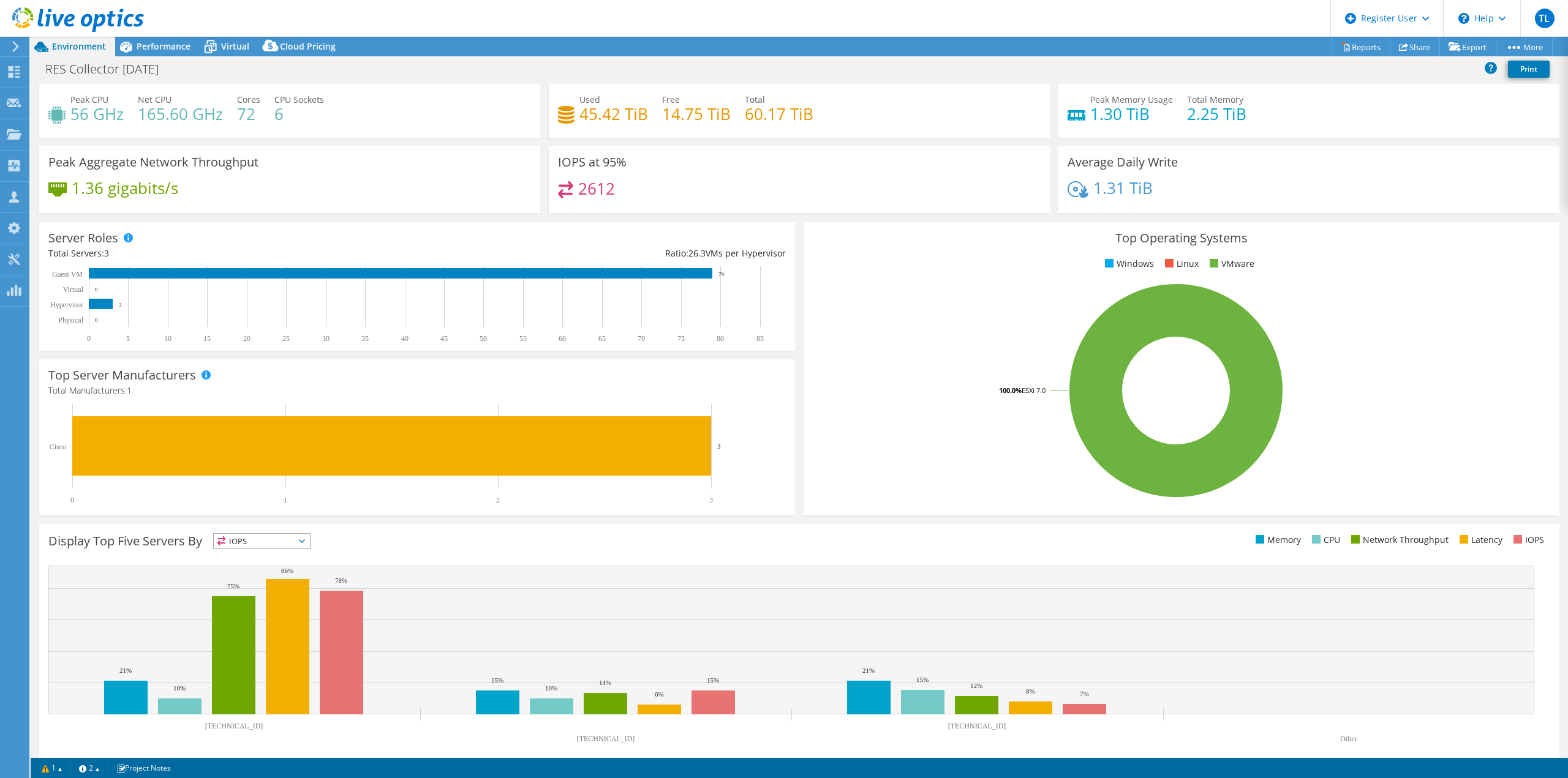
scroll to position [39, 0]
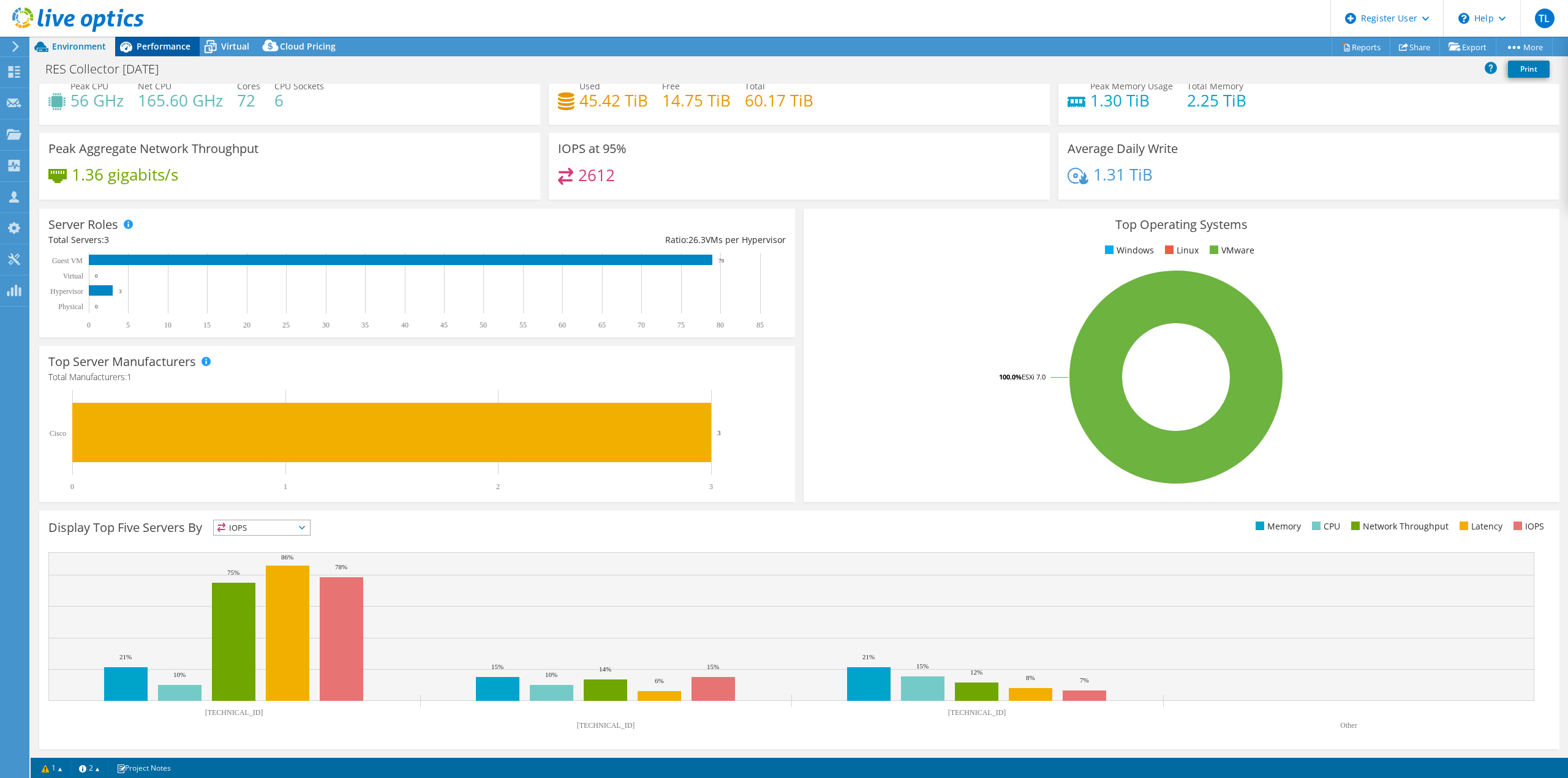
click at [155, 51] on span "Performance" at bounding box center [163, 46] width 54 height 12
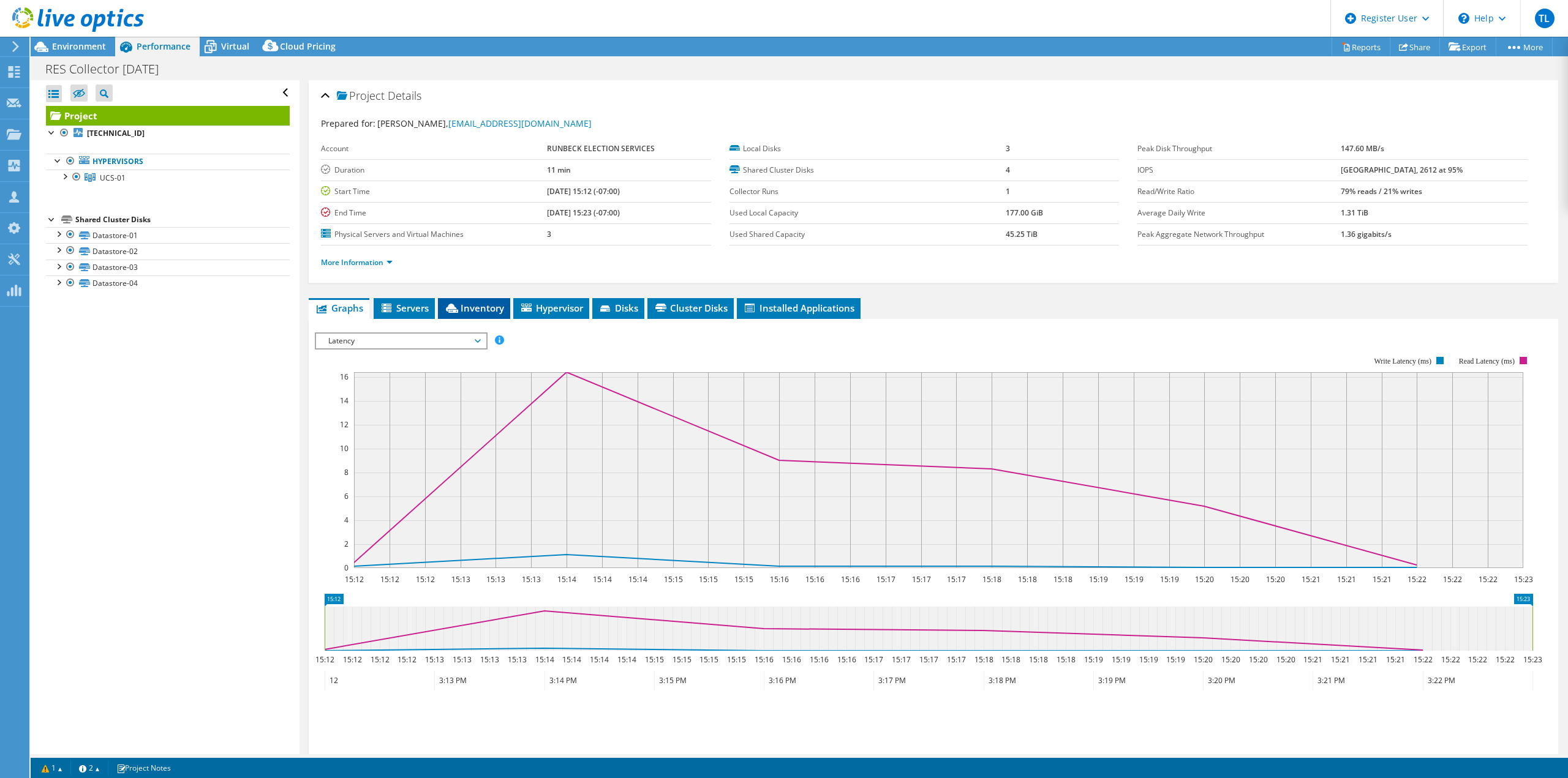
click at [465, 308] on span "Inventory" at bounding box center [474, 308] width 60 height 13
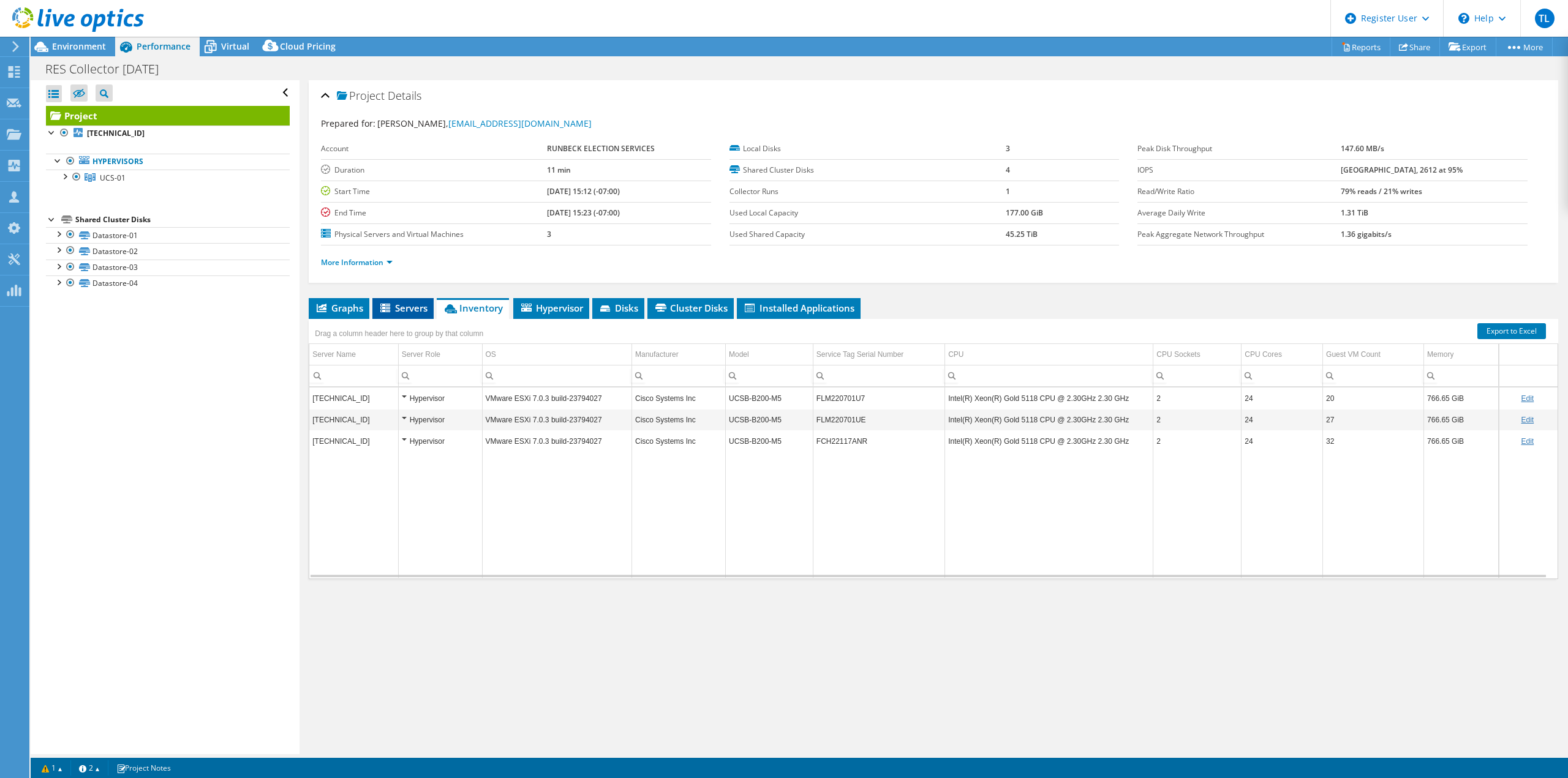
click at [381, 300] on li "Servers" at bounding box center [402, 309] width 61 height 21
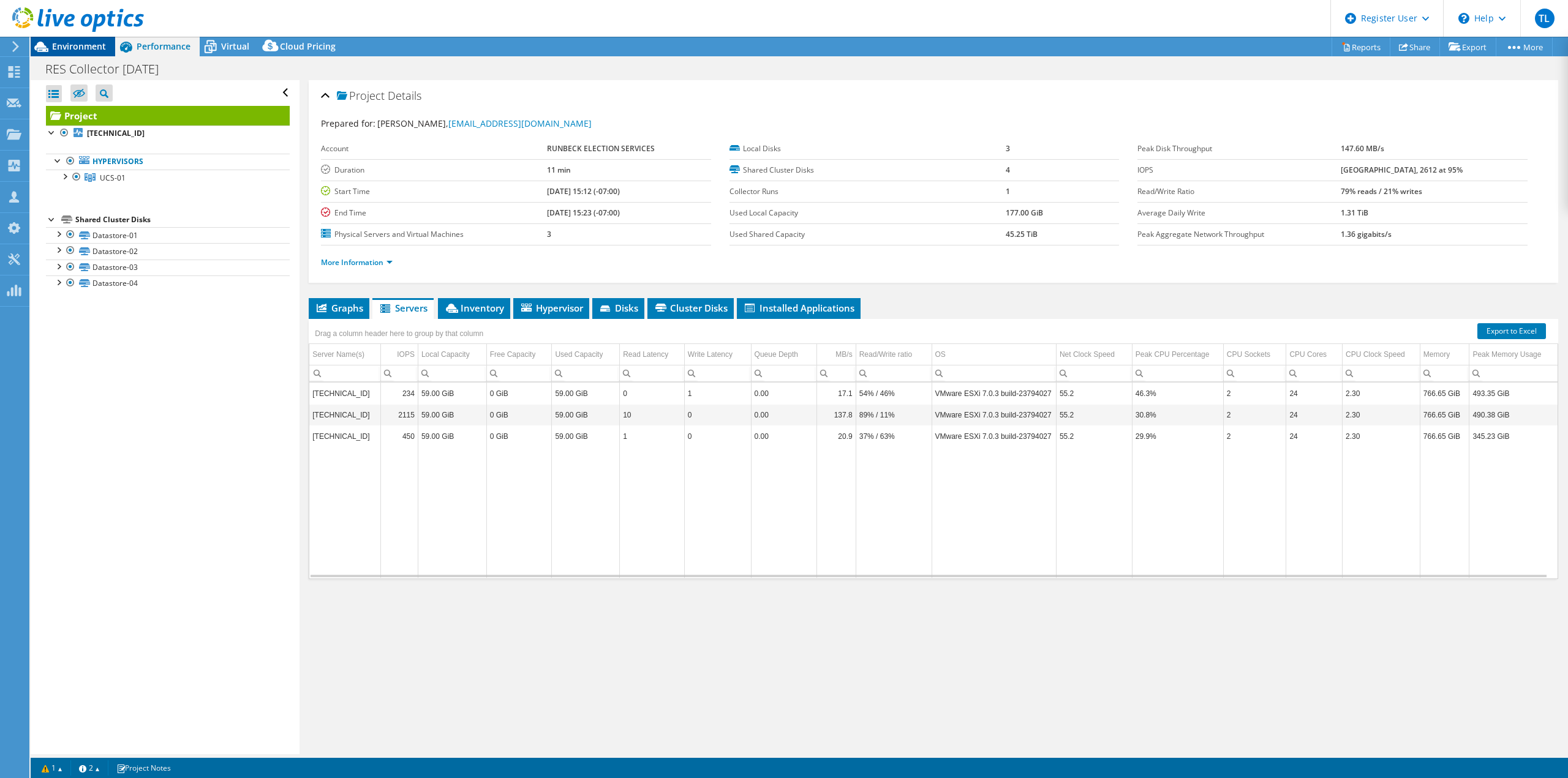
click at [73, 43] on span "Environment" at bounding box center [78, 46] width 54 height 12
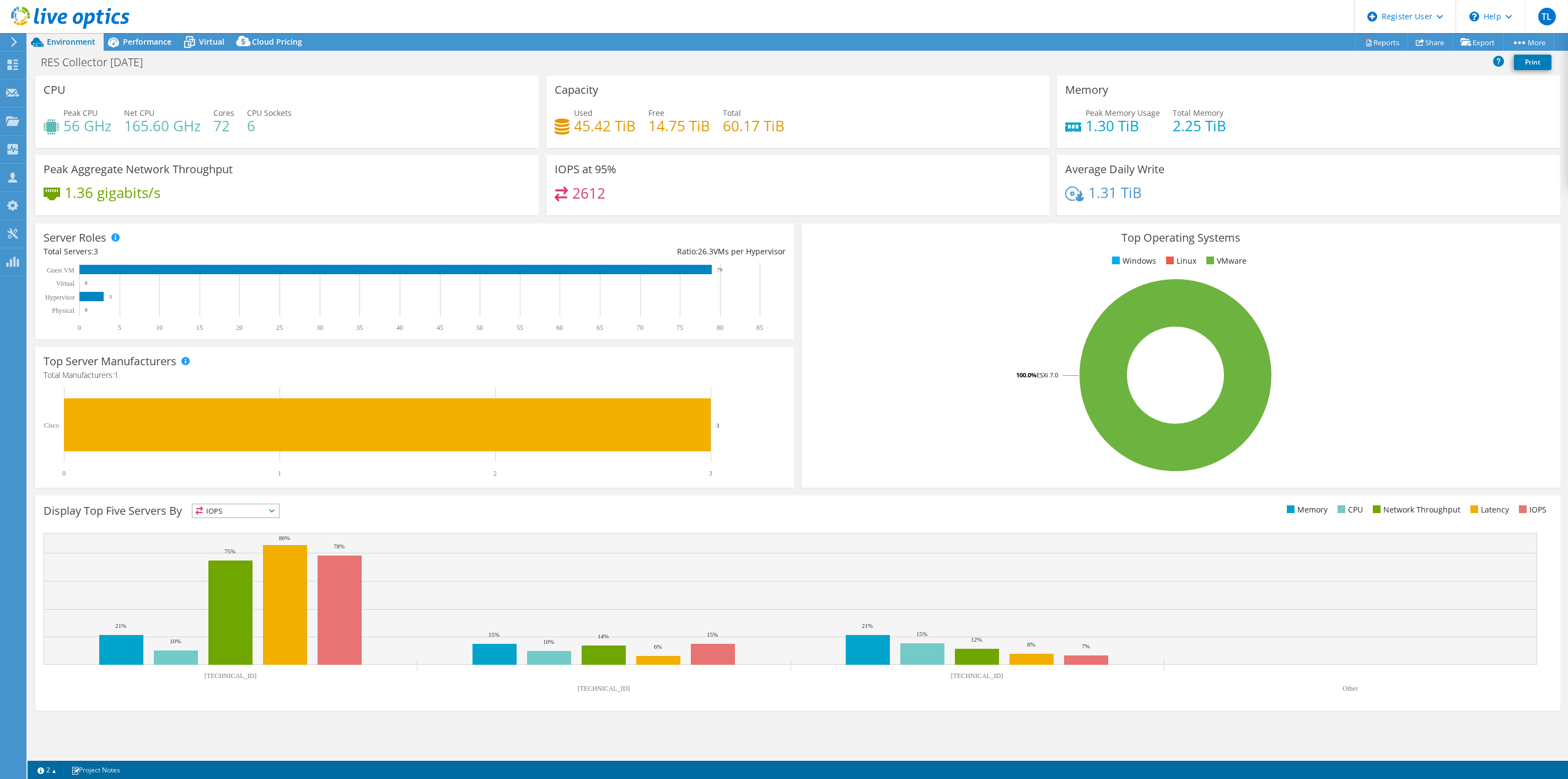
select select "USWest"
select select "USD"
